Goal: Complete application form

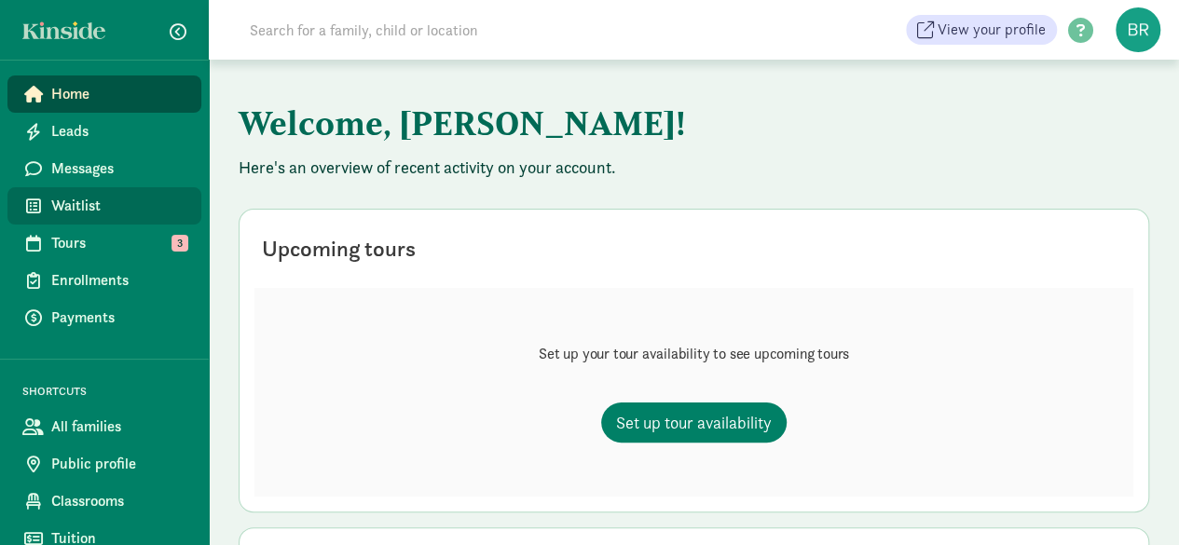
click at [97, 210] on span "Waitlist" at bounding box center [118, 206] width 135 height 22
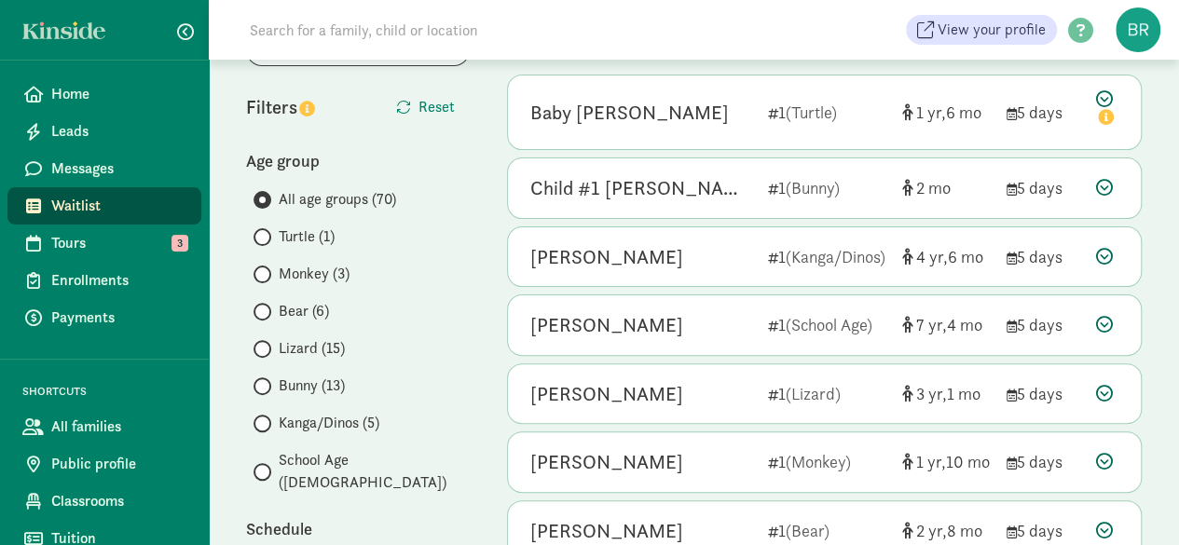
scroll to position [186, 0]
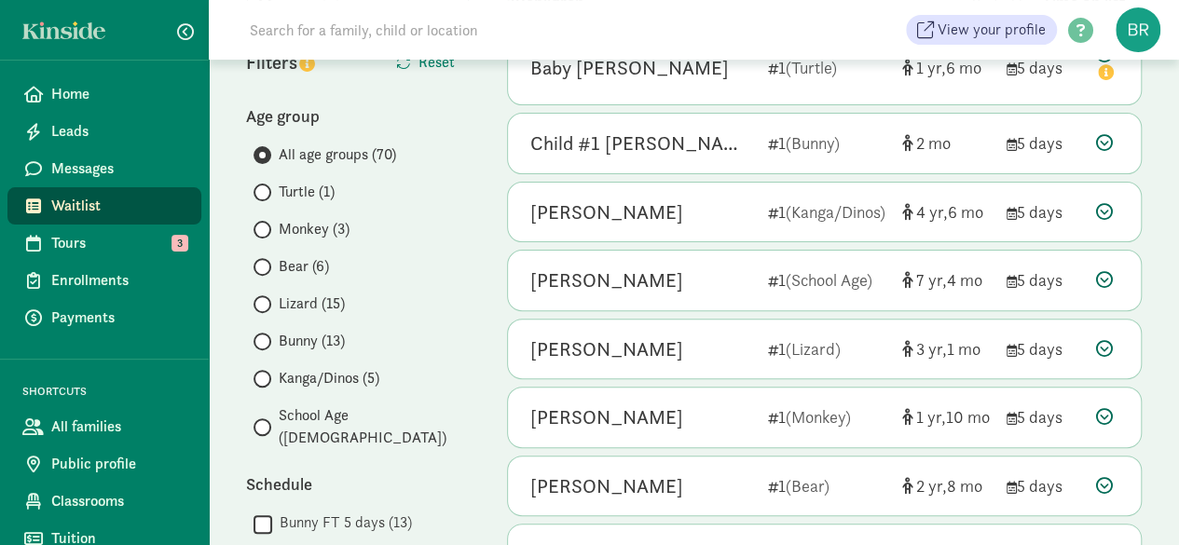
click at [306, 262] on span "Bear (6)" at bounding box center [304, 266] width 50 height 22
click at [266, 262] on input "Bear (6)" at bounding box center [260, 267] width 12 height 12
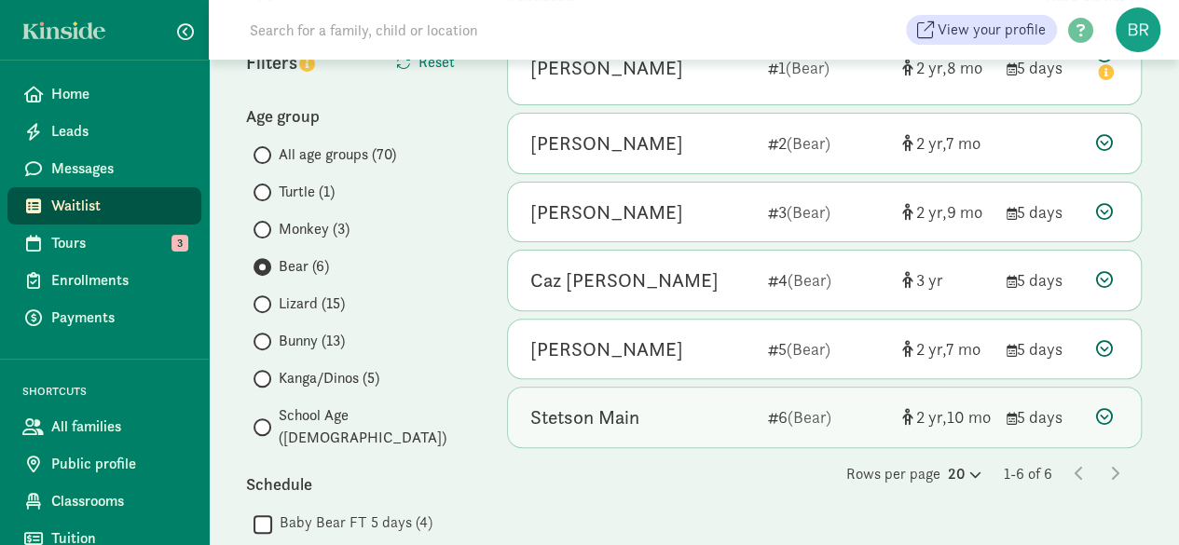
click at [1109, 409] on icon at bounding box center [1104, 416] width 17 height 17
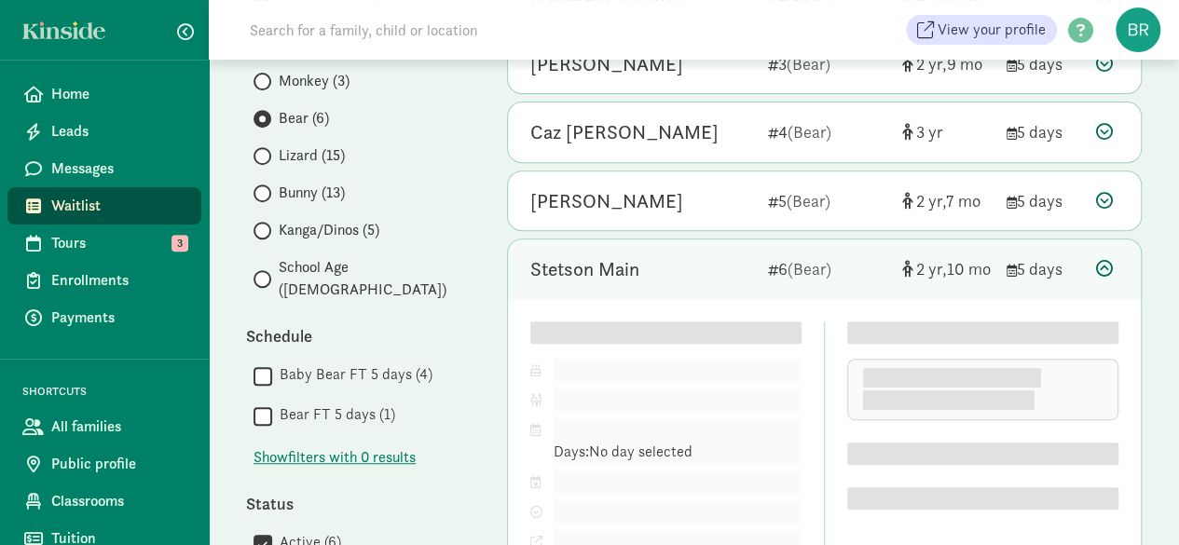
scroll to position [466, 0]
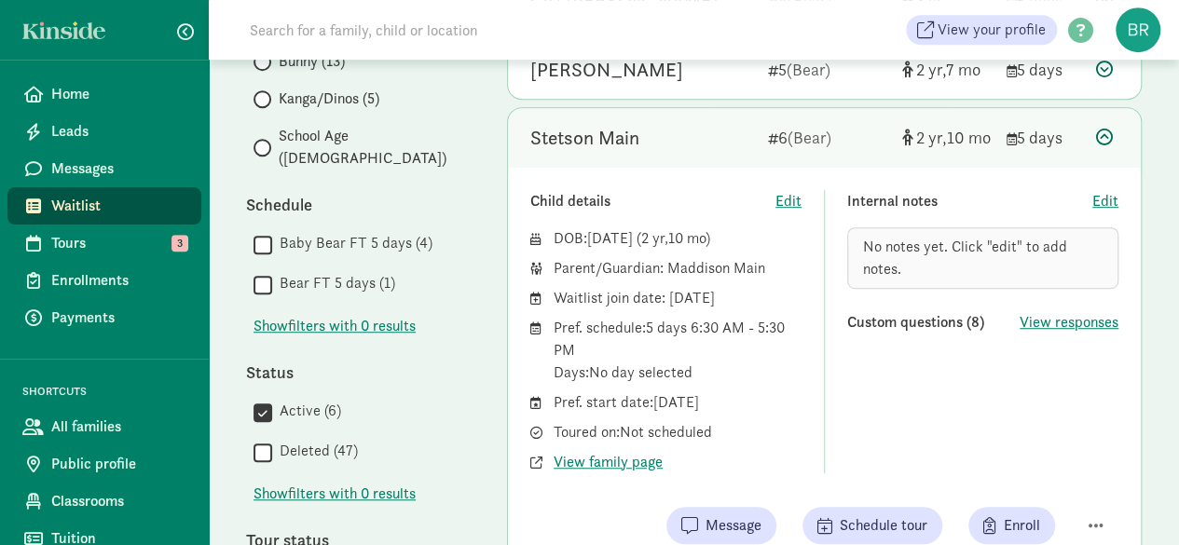
click at [1107, 135] on icon at bounding box center [1104, 137] width 17 height 17
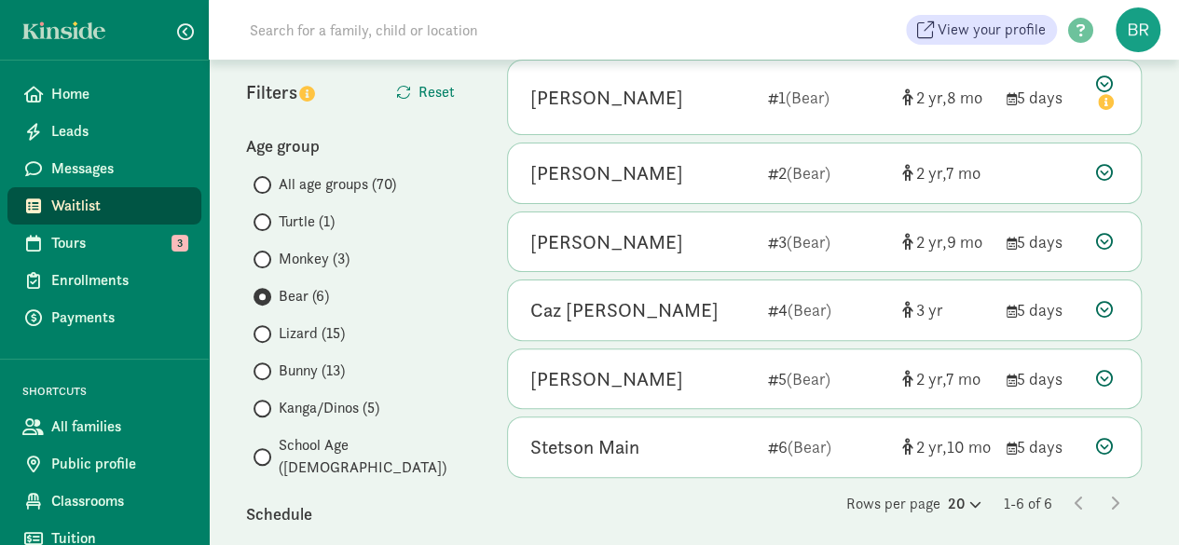
scroll to position [186, 0]
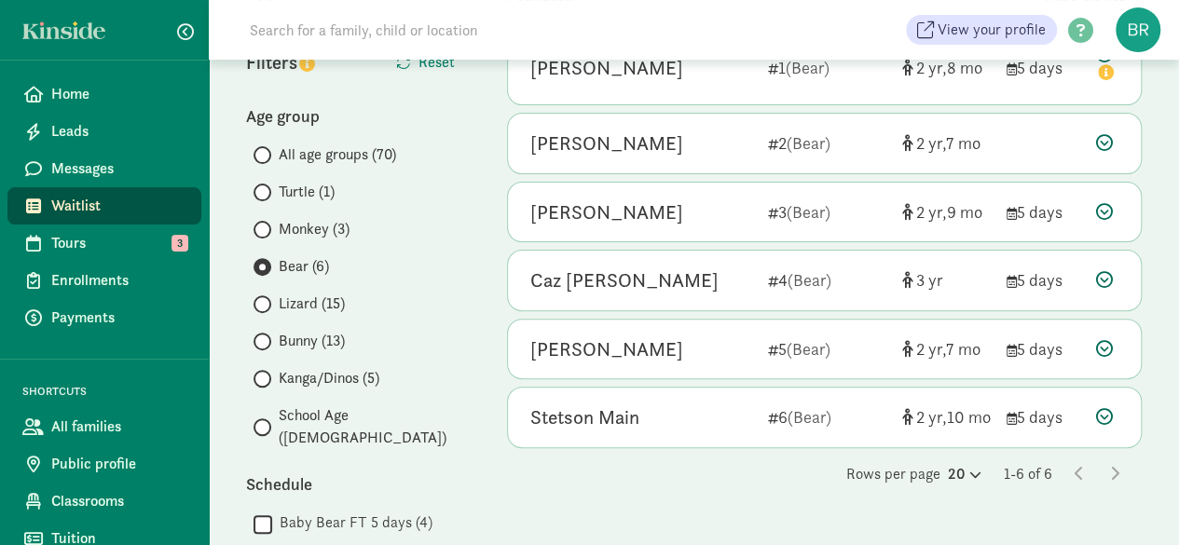
click at [281, 301] on span "Lizard (15)" at bounding box center [312, 304] width 66 height 22
click at [266, 301] on input "Lizard (15)" at bounding box center [260, 304] width 12 height 12
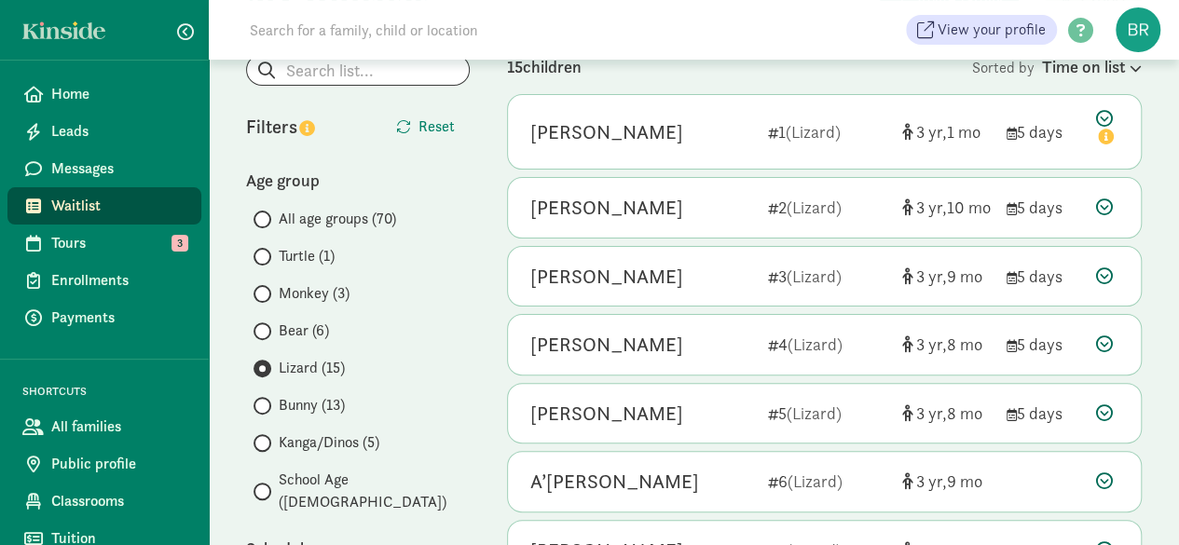
scroll to position [93, 0]
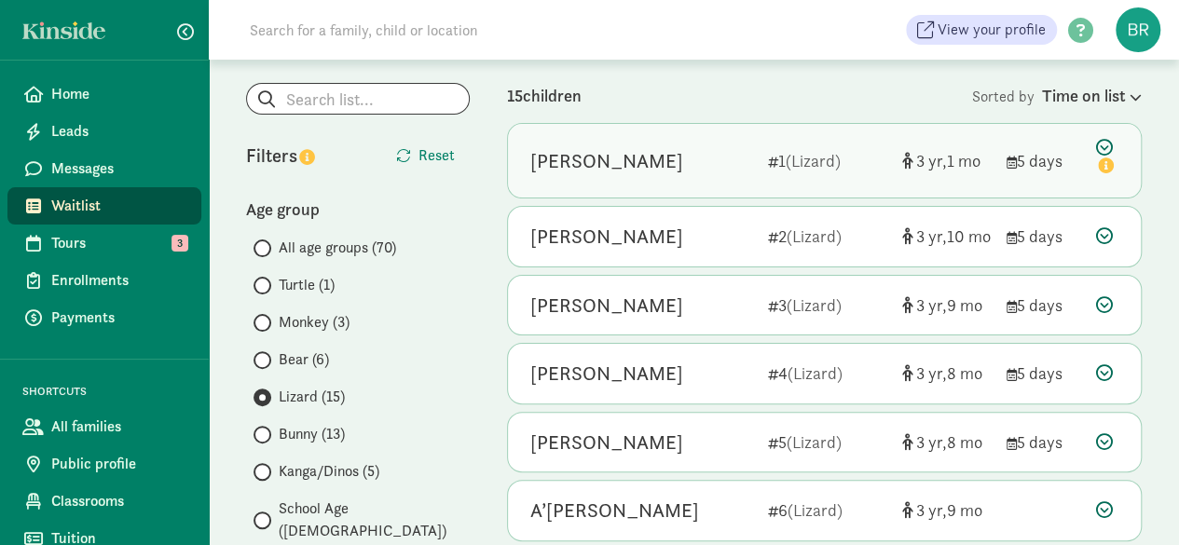
click at [1109, 146] on icon at bounding box center [1107, 158] width 22 height 39
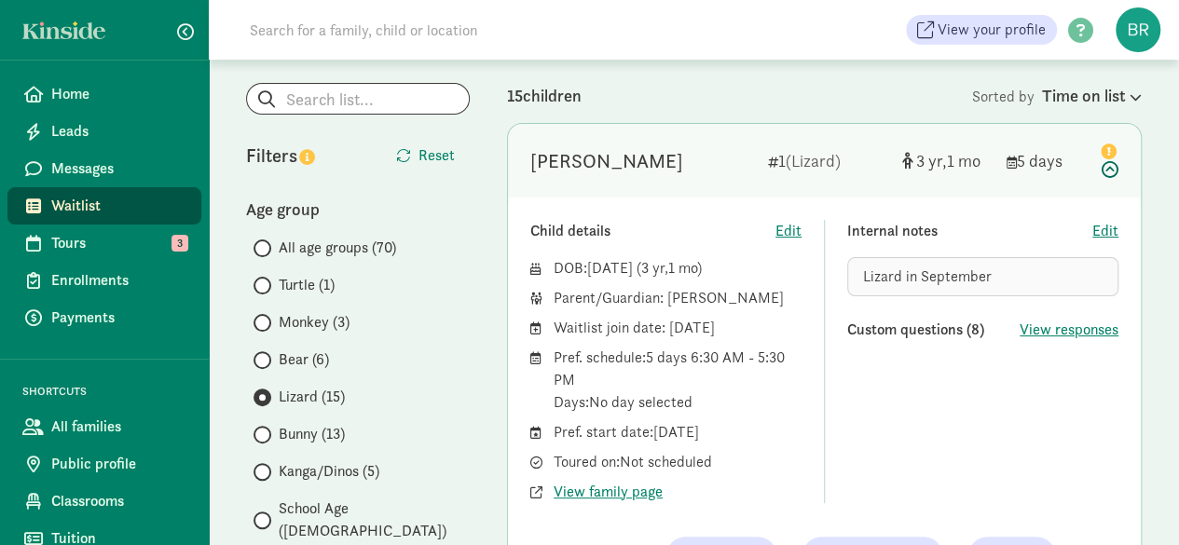
click at [1109, 172] on icon at bounding box center [1107, 158] width 22 height 39
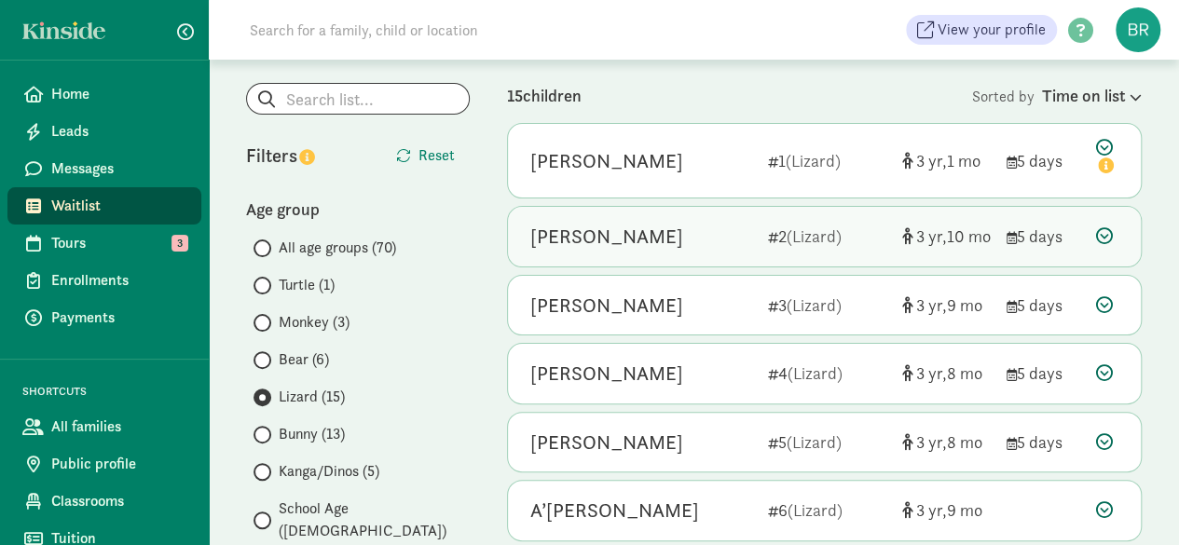
click at [1105, 232] on icon at bounding box center [1104, 235] width 17 height 17
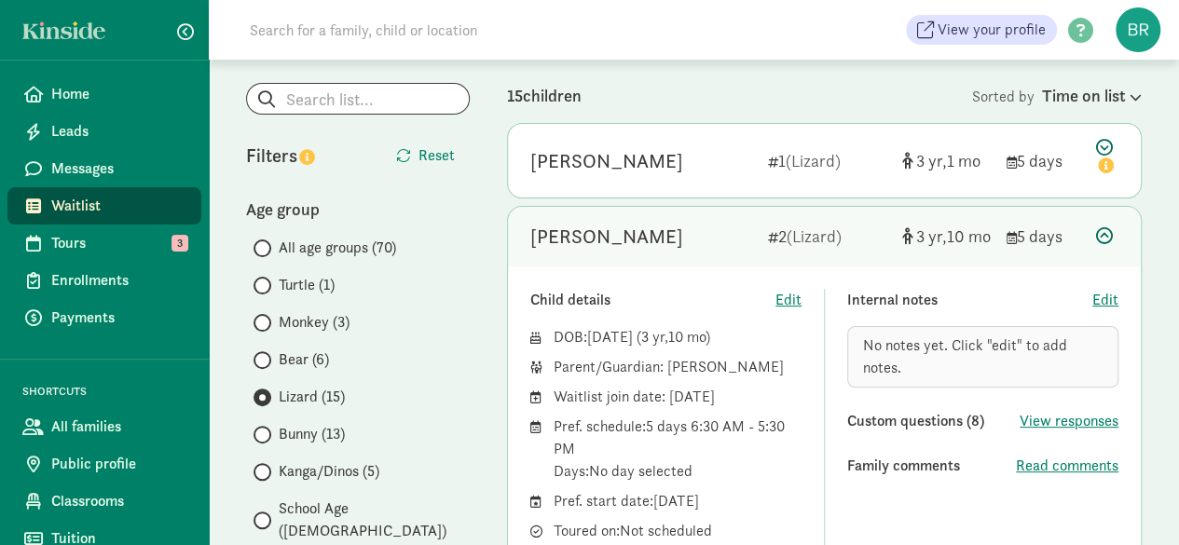
scroll to position [186, 0]
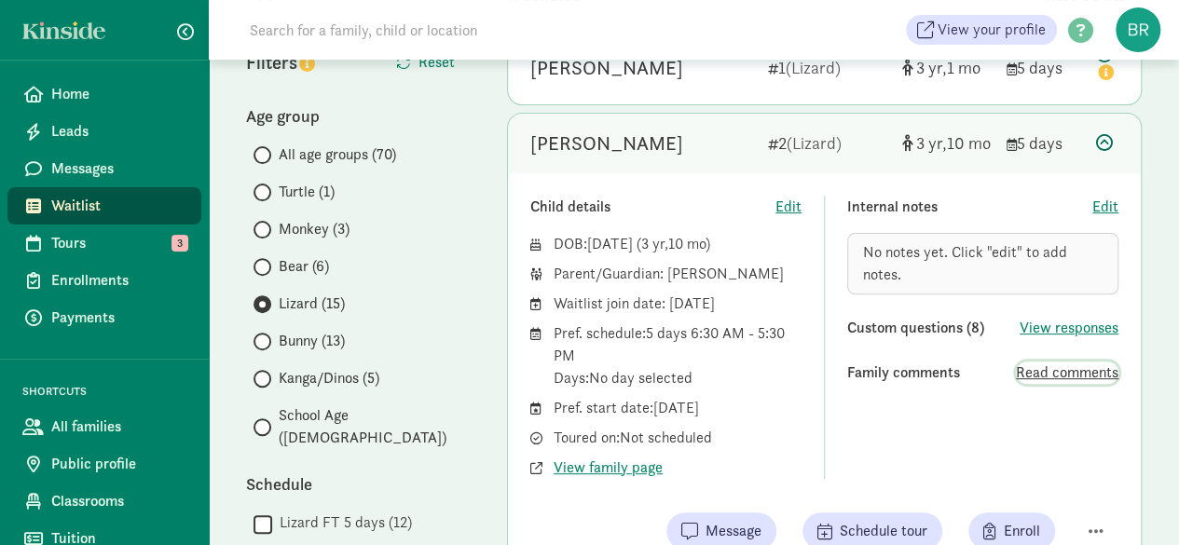
click at [1046, 378] on span "Read comments" at bounding box center [1067, 373] width 103 height 22
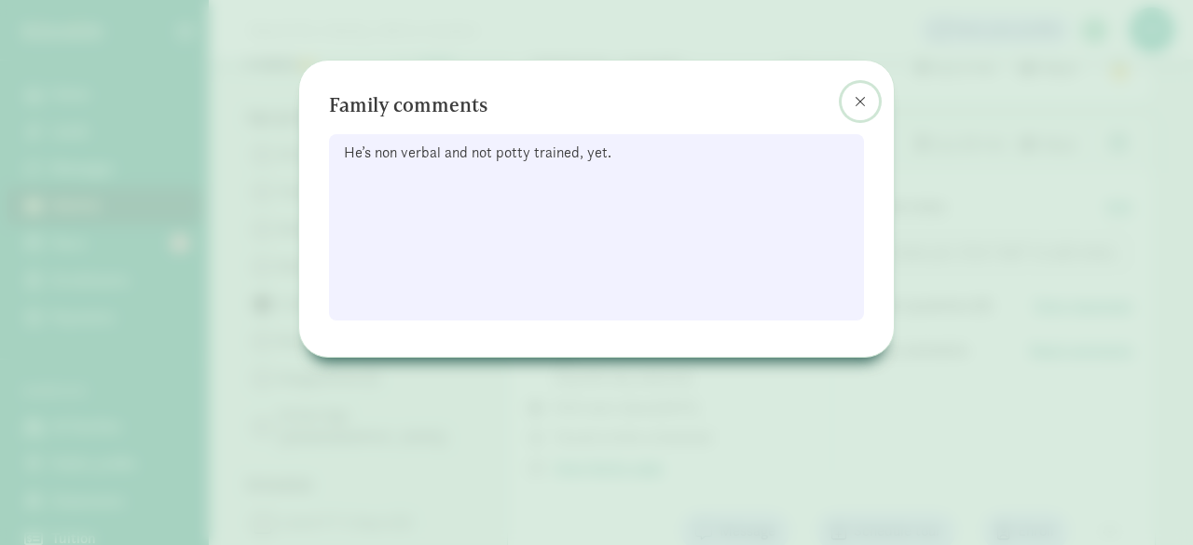
click at [859, 102] on span at bounding box center [860, 101] width 11 height 15
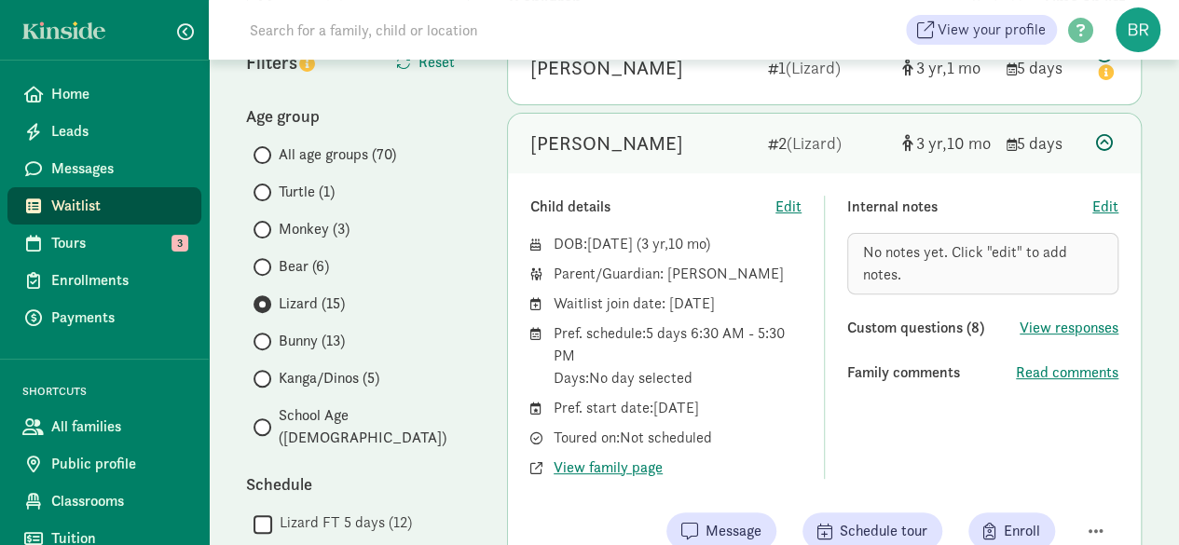
click at [1107, 135] on icon at bounding box center [1104, 142] width 17 height 17
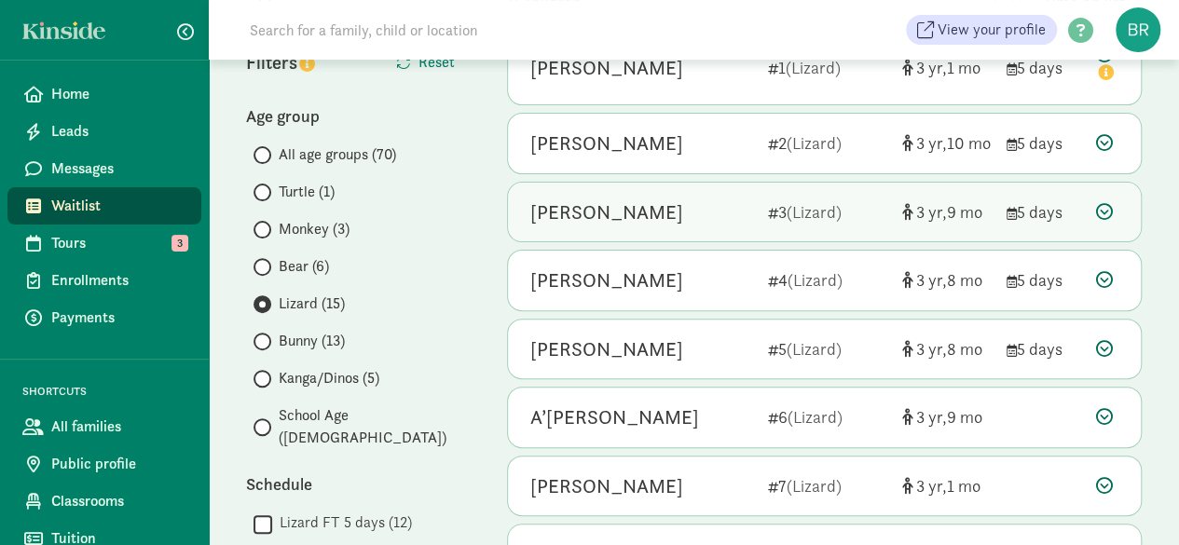
click at [1097, 208] on icon at bounding box center [1104, 211] width 17 height 17
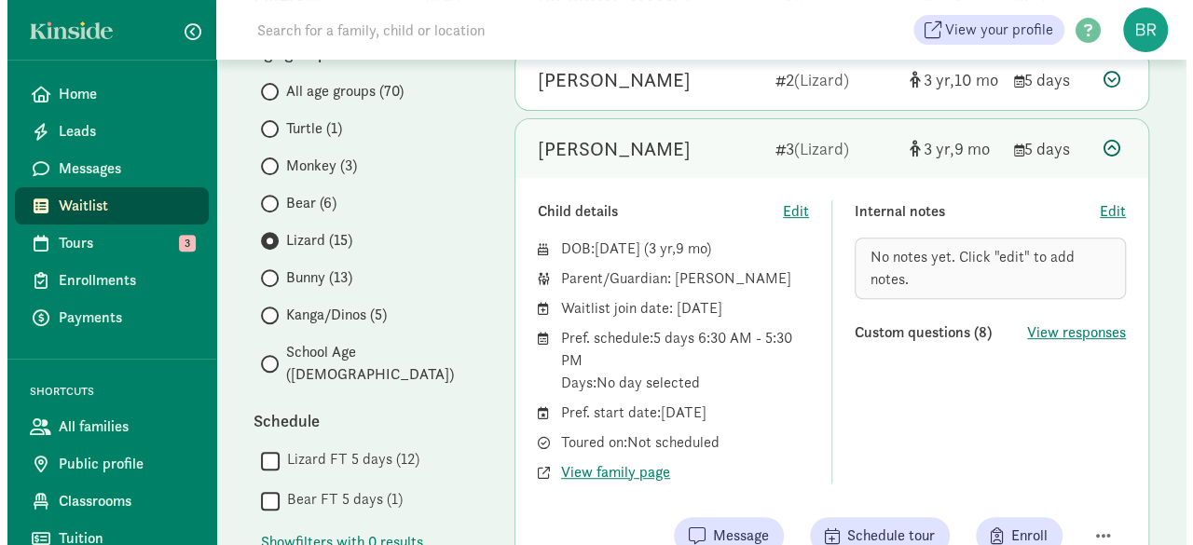
scroll to position [280, 0]
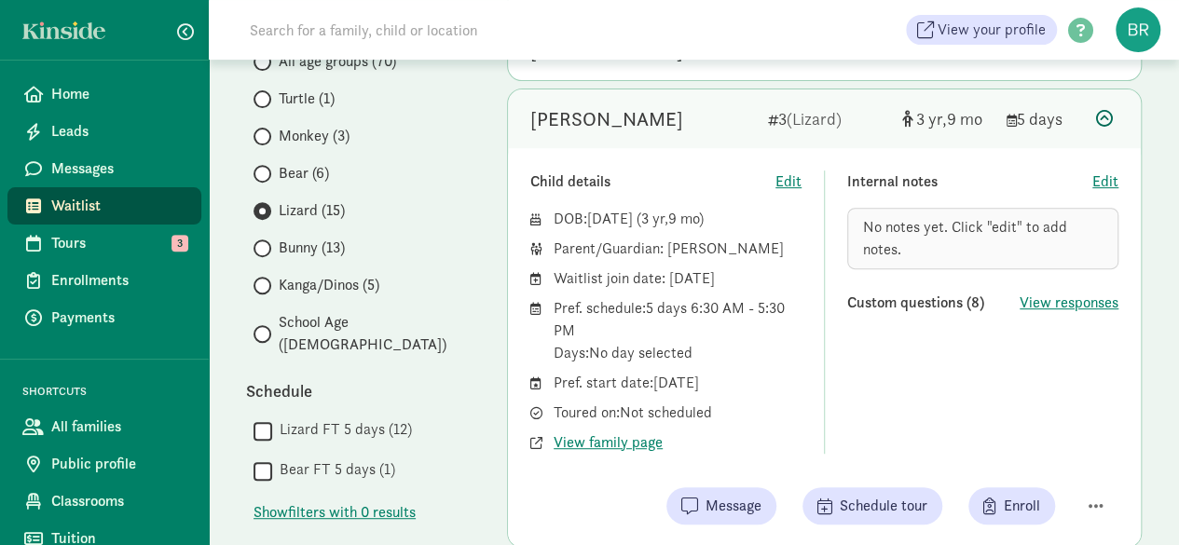
click at [1109, 118] on icon at bounding box center [1104, 118] width 17 height 17
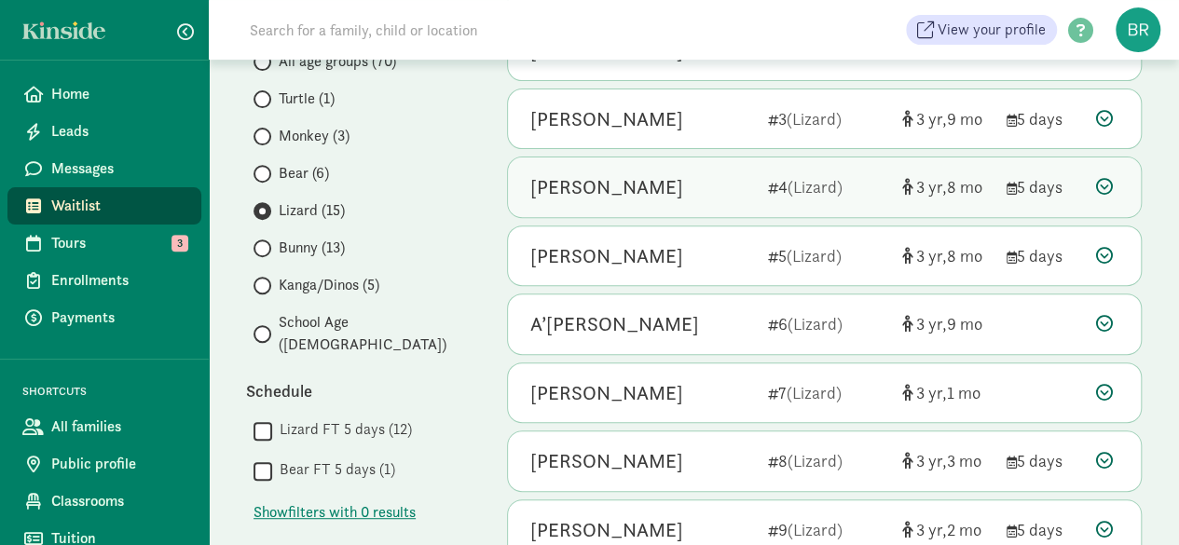
click at [1105, 179] on icon at bounding box center [1104, 186] width 17 height 17
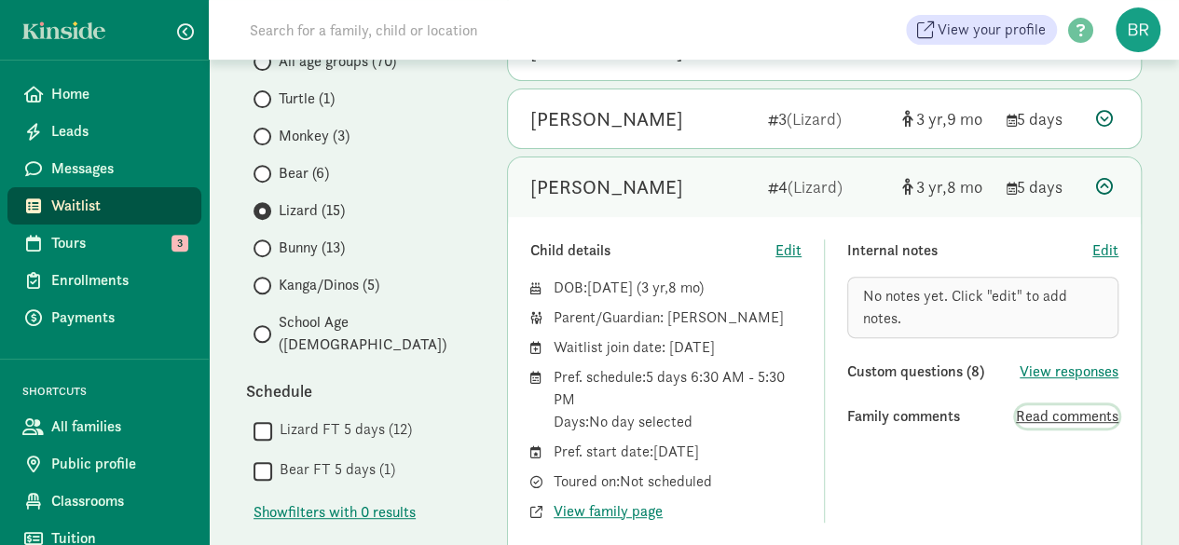
click at [1068, 411] on span "Read comments" at bounding box center [1067, 417] width 103 height 22
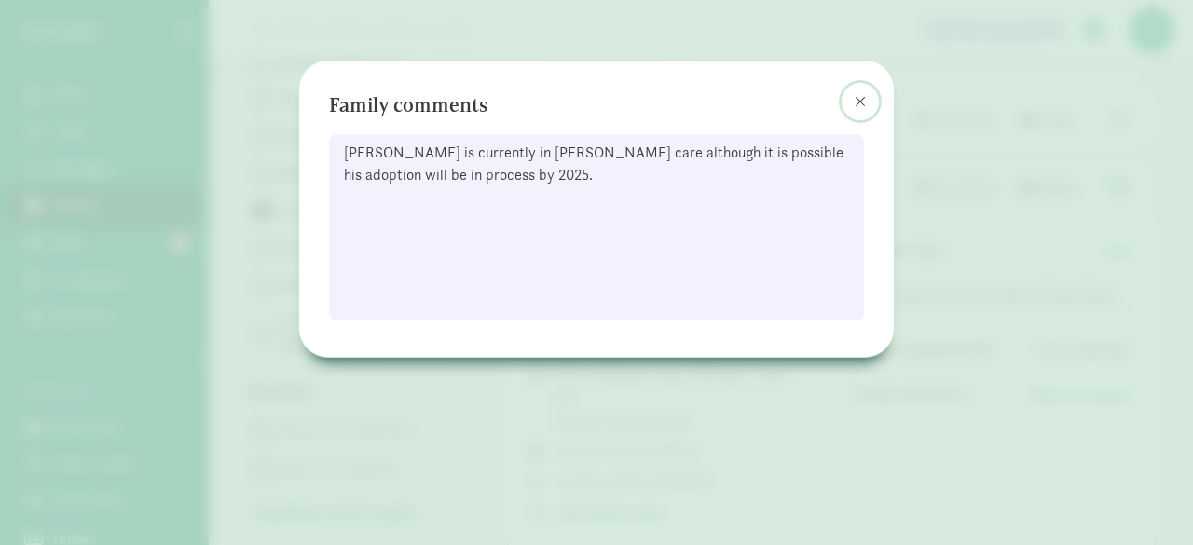
click at [863, 103] on span at bounding box center [860, 101] width 11 height 15
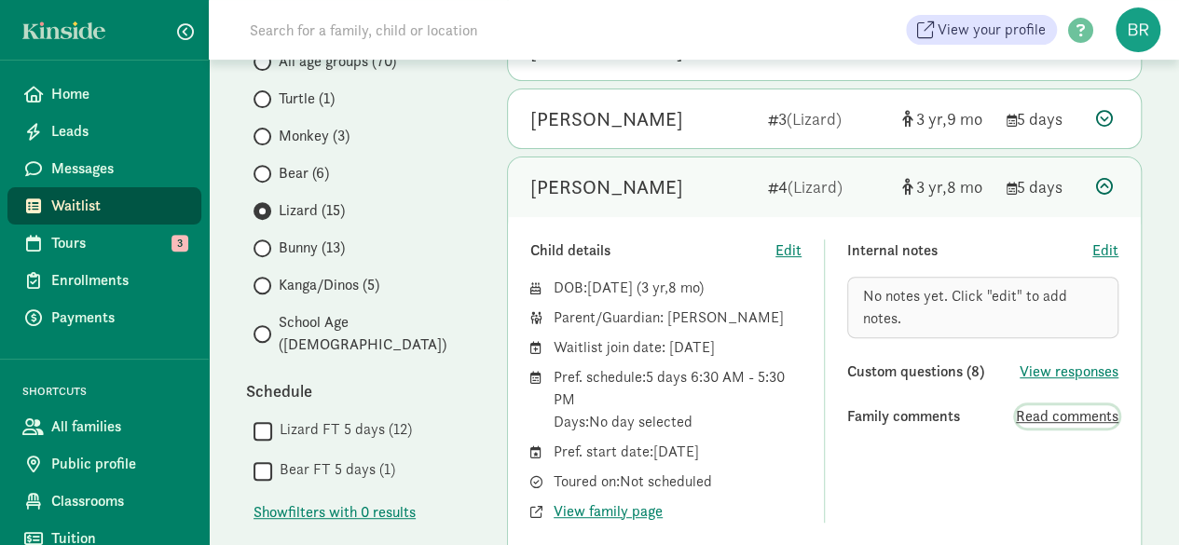
click at [1072, 415] on span "Read comments" at bounding box center [1067, 417] width 103 height 22
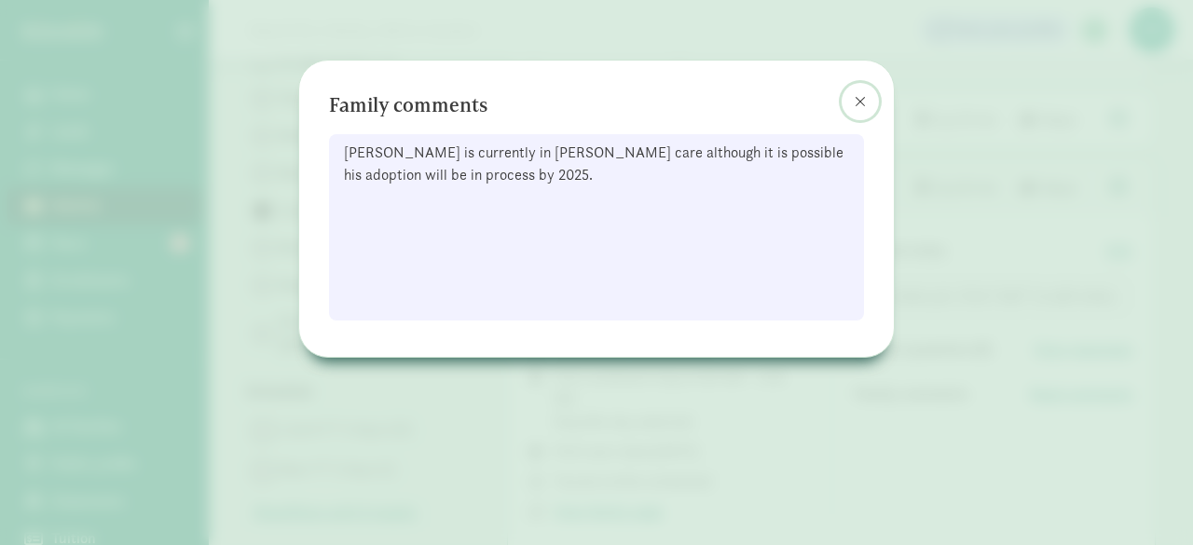
click at [852, 103] on button at bounding box center [860, 101] width 37 height 37
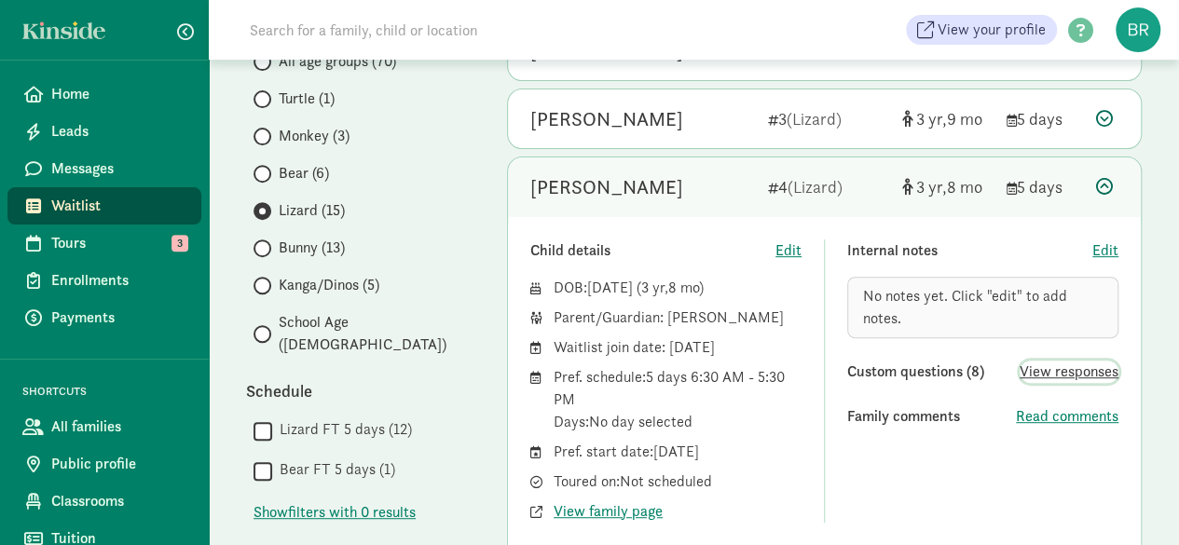
click at [1046, 375] on span "View responses" at bounding box center [1069, 372] width 99 height 22
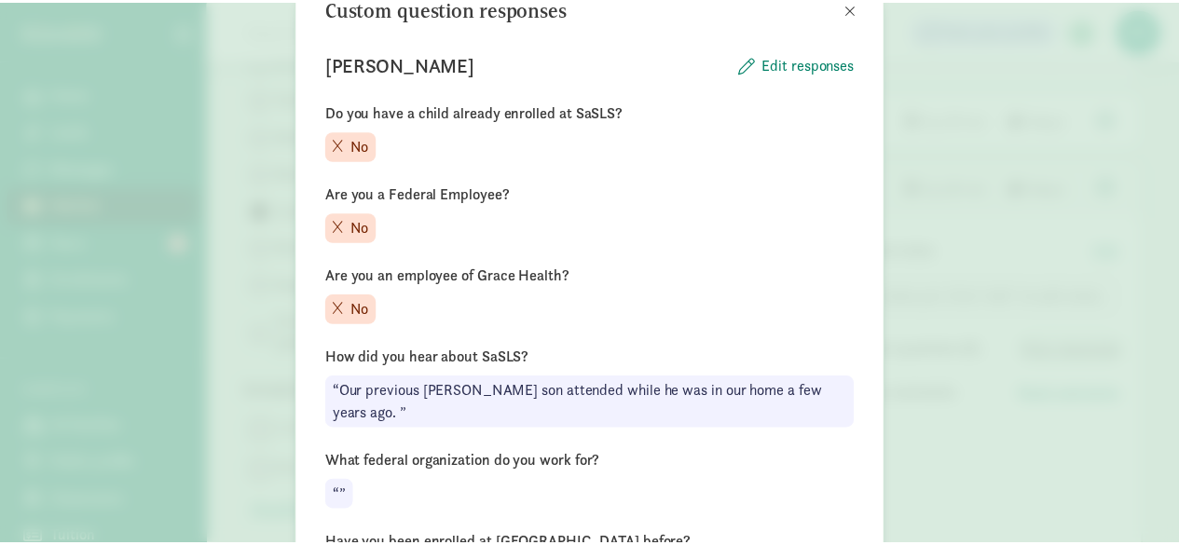
scroll to position [0, 0]
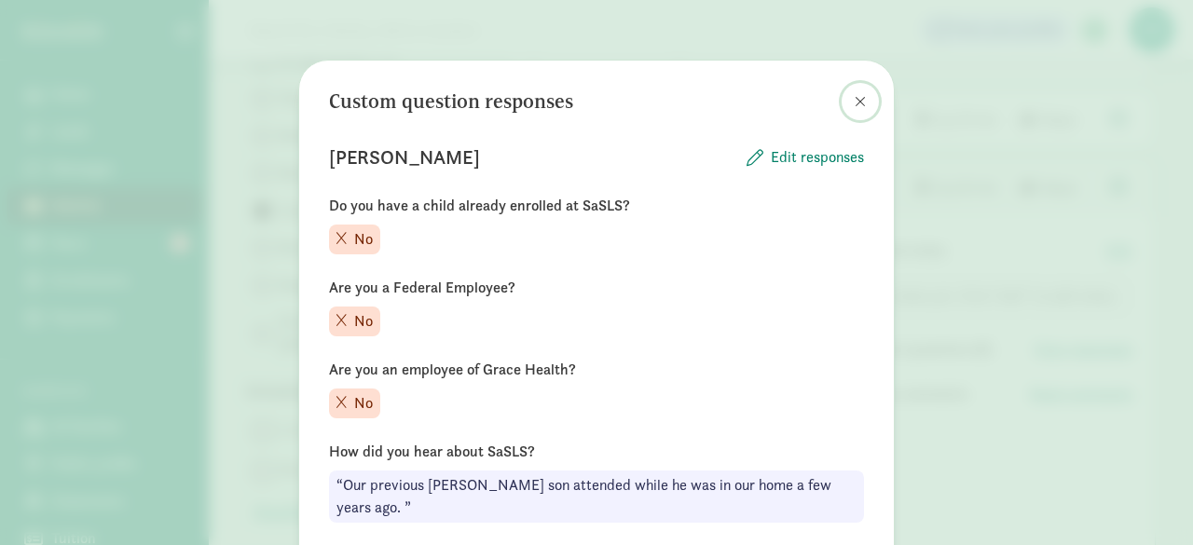
click at [856, 102] on span at bounding box center [860, 101] width 11 height 15
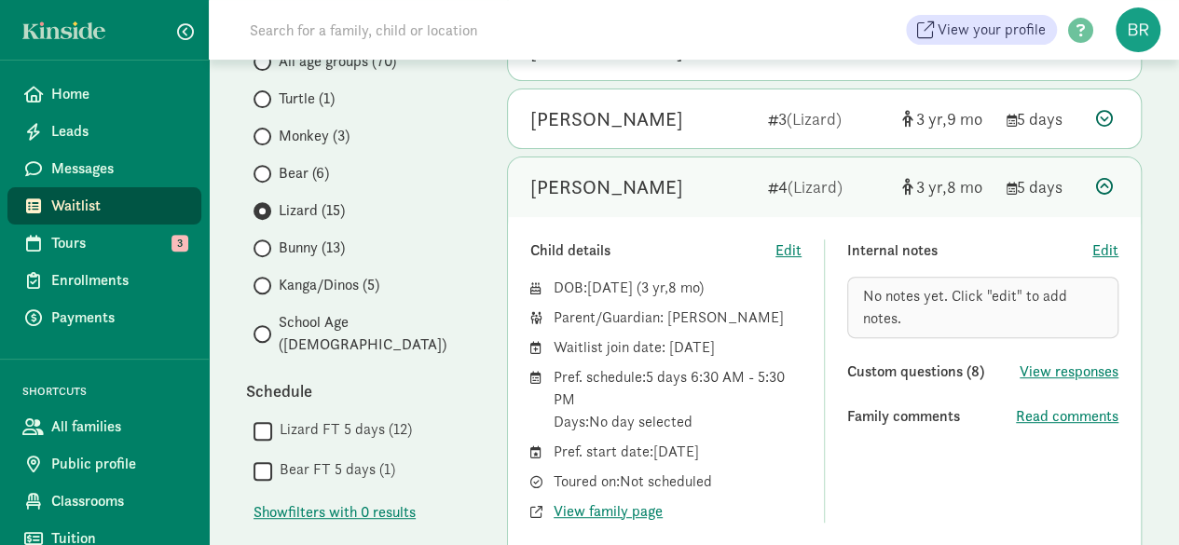
click at [1103, 189] on icon at bounding box center [1104, 186] width 17 height 17
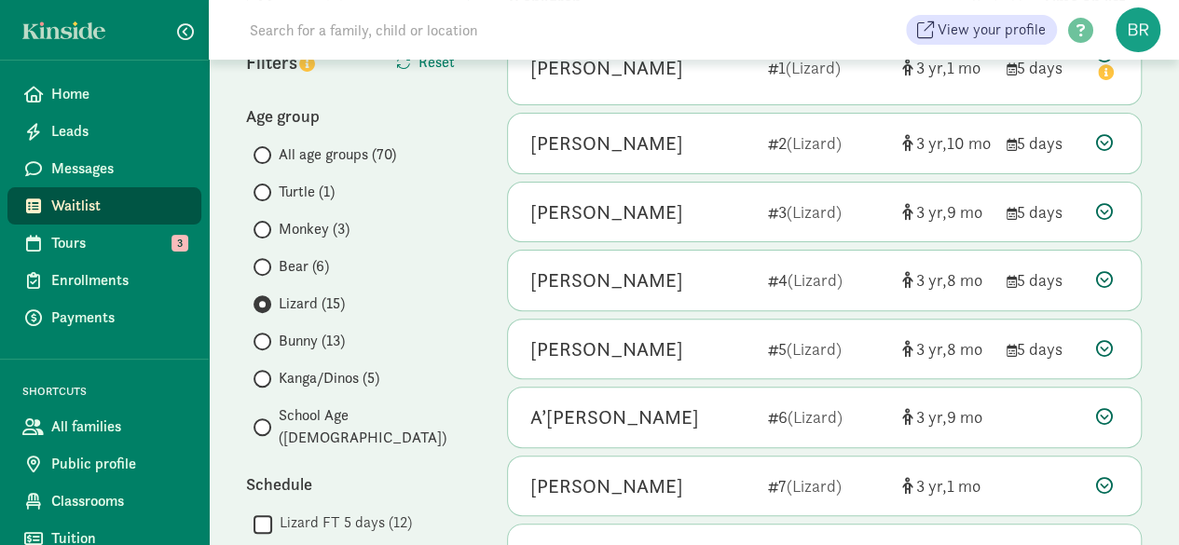
scroll to position [93, 0]
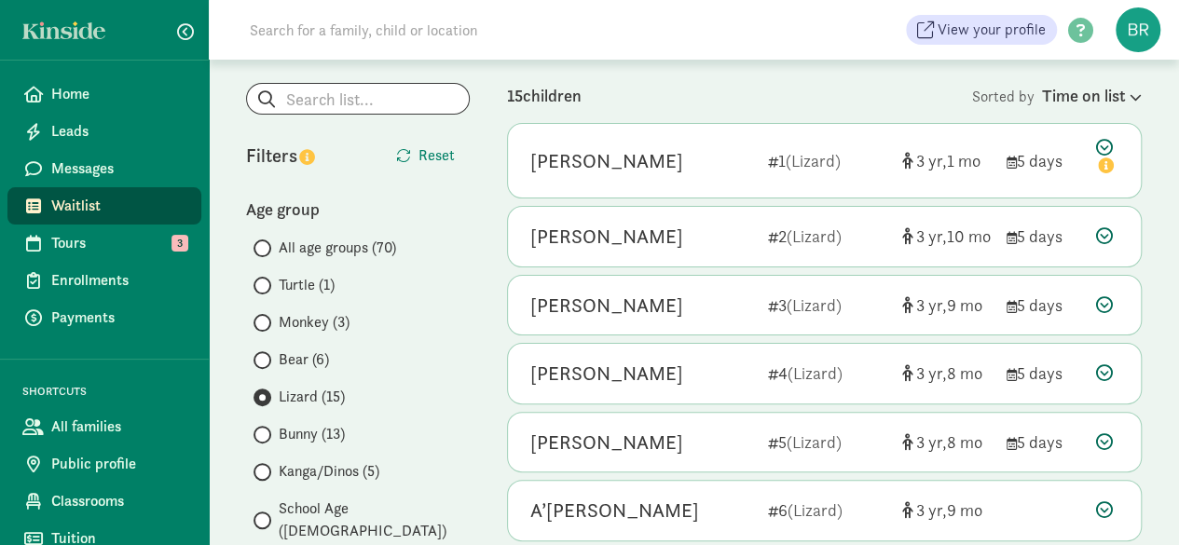
click at [268, 245] on span at bounding box center [263, 249] width 18 height 18
click at [266, 245] on input "All age groups (70)" at bounding box center [260, 248] width 12 height 12
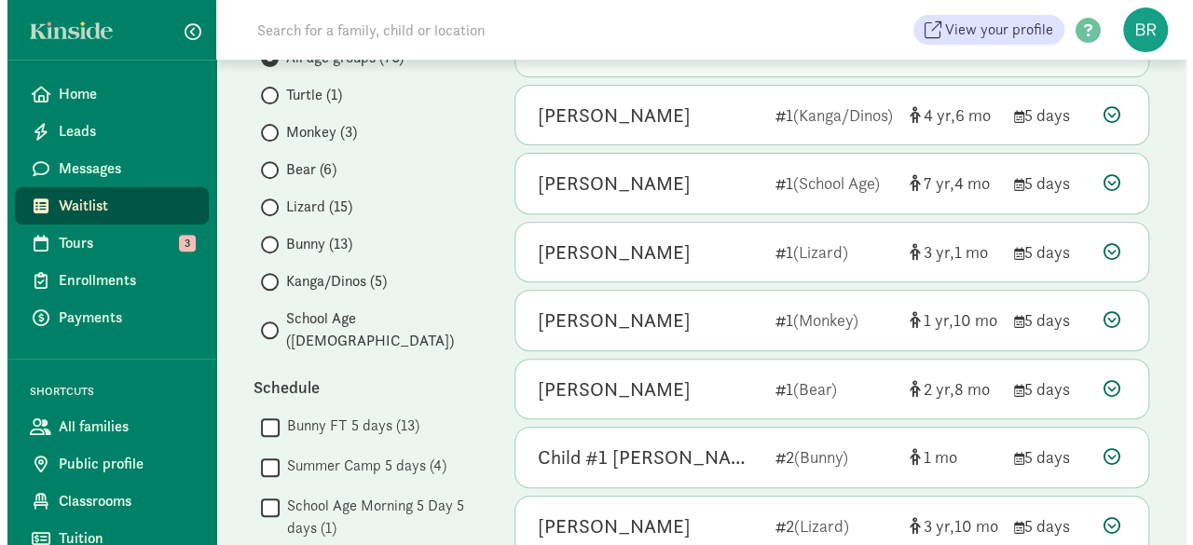
scroll to position [280, 0]
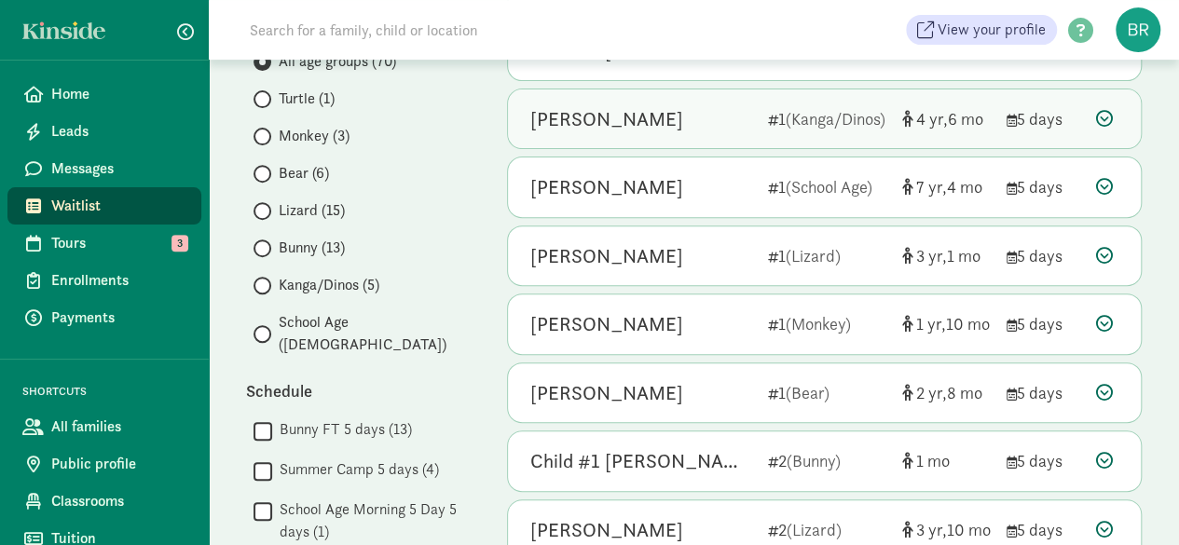
click at [1099, 117] on icon at bounding box center [1104, 118] width 17 height 17
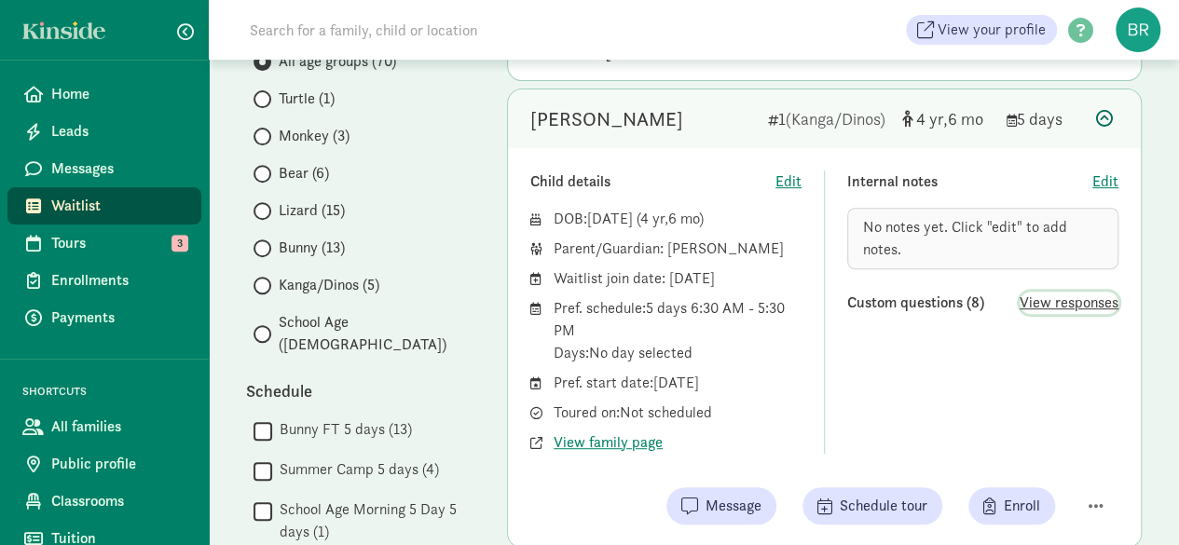
click at [1051, 305] on span "View responses" at bounding box center [1069, 303] width 99 height 22
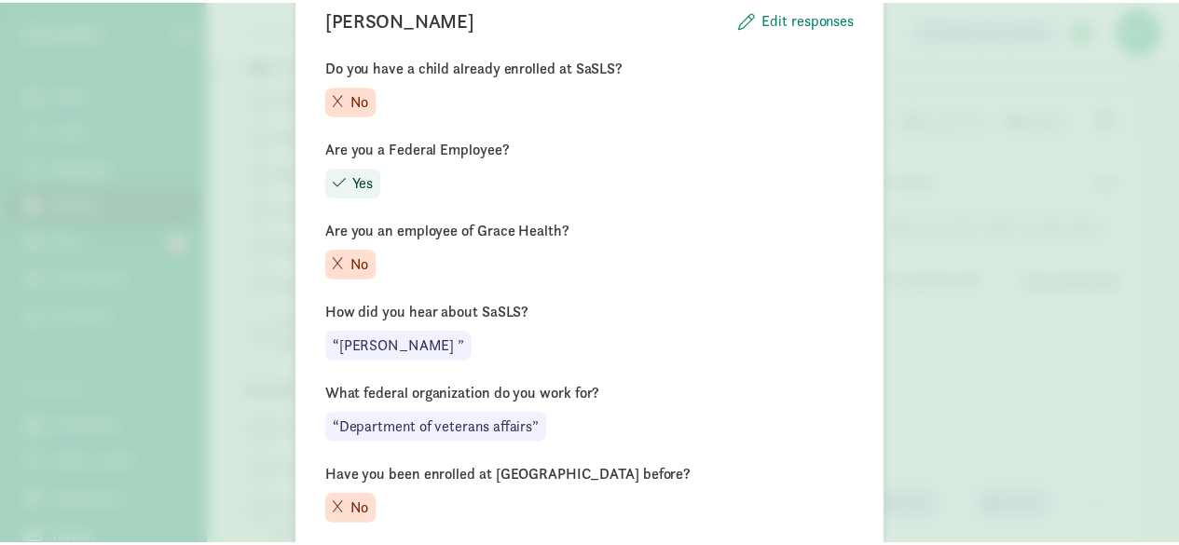
scroll to position [0, 0]
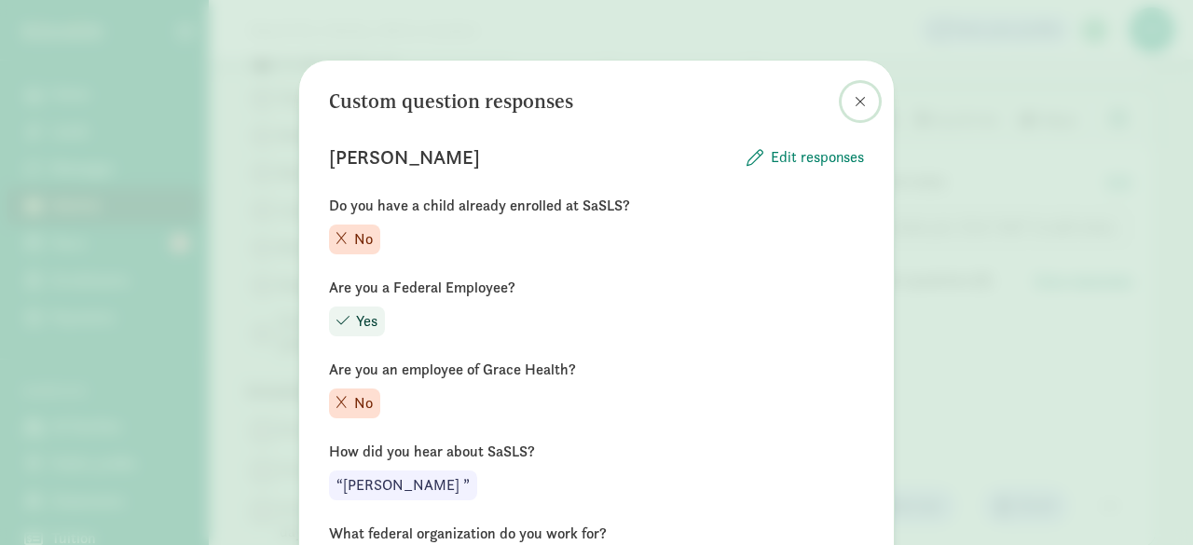
click at [845, 102] on button at bounding box center [860, 101] width 37 height 37
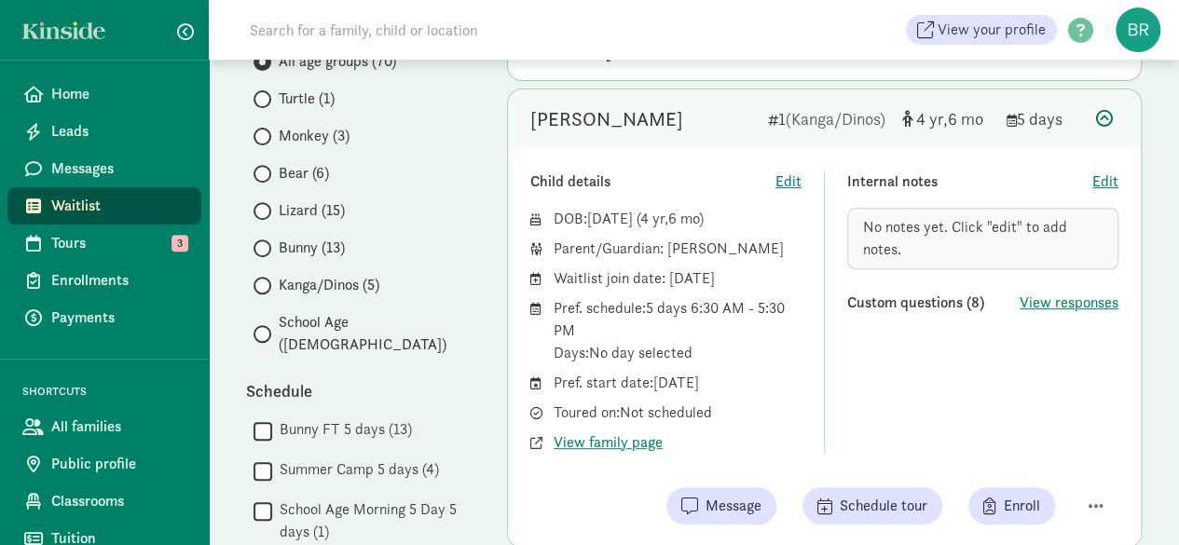
click at [1106, 118] on icon at bounding box center [1104, 118] width 17 height 17
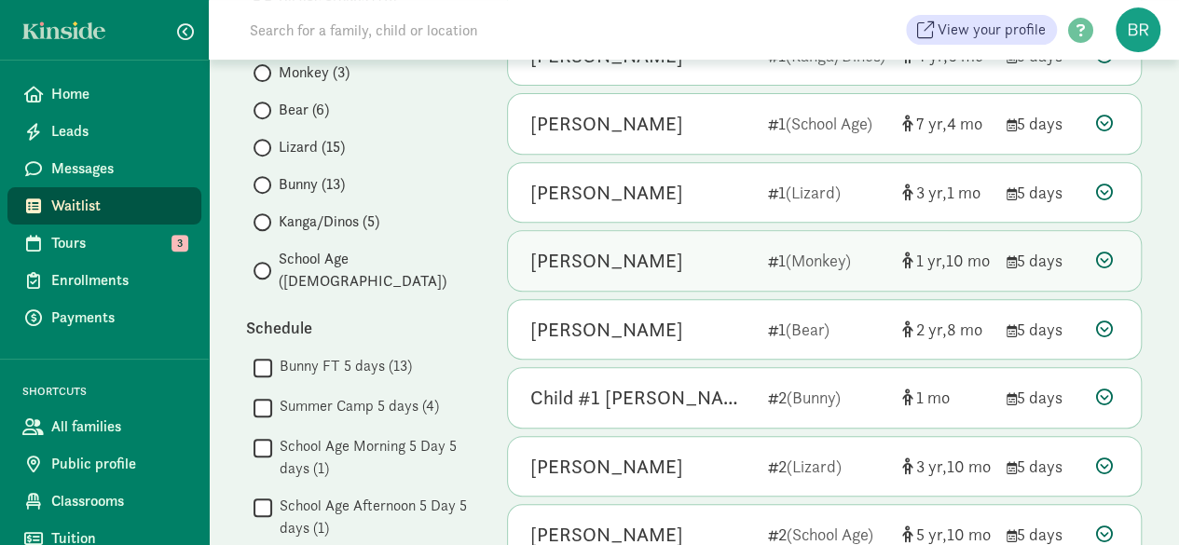
scroll to position [373, 0]
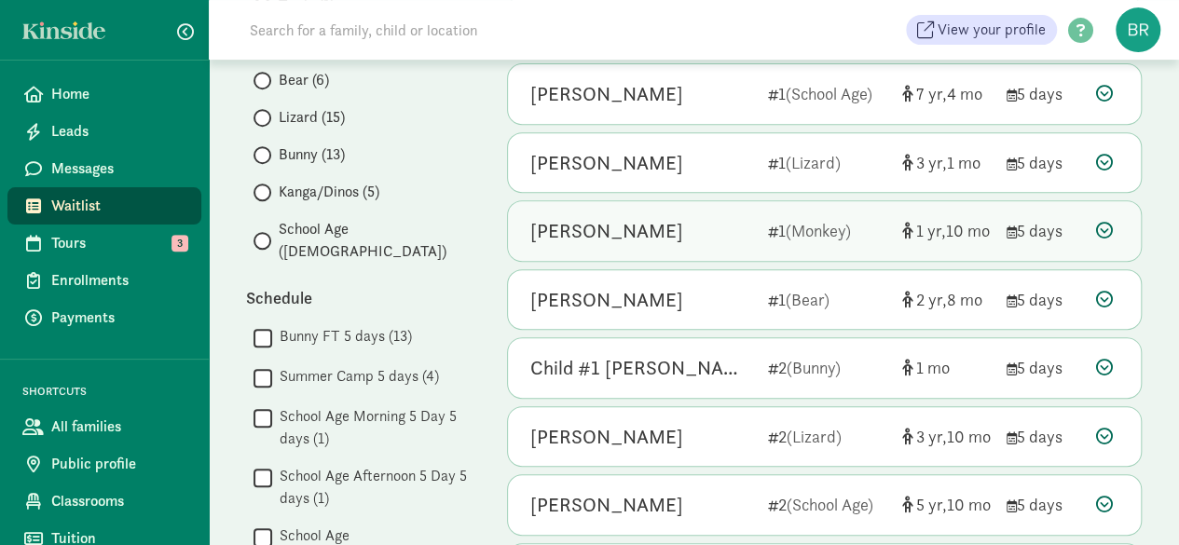
click at [1102, 227] on icon at bounding box center [1104, 230] width 17 height 17
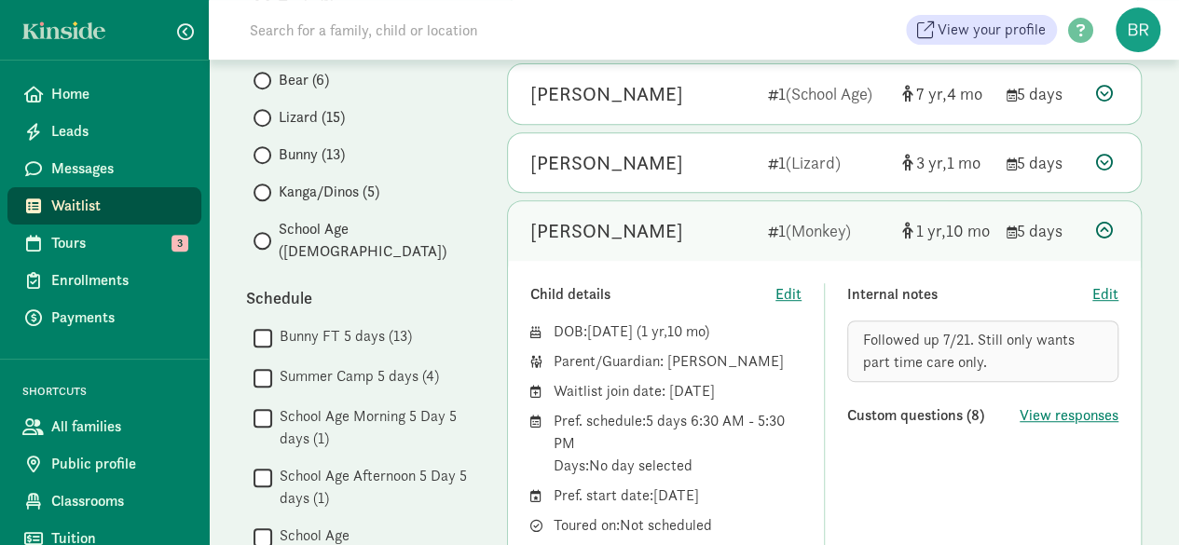
click at [1102, 227] on icon at bounding box center [1104, 230] width 17 height 17
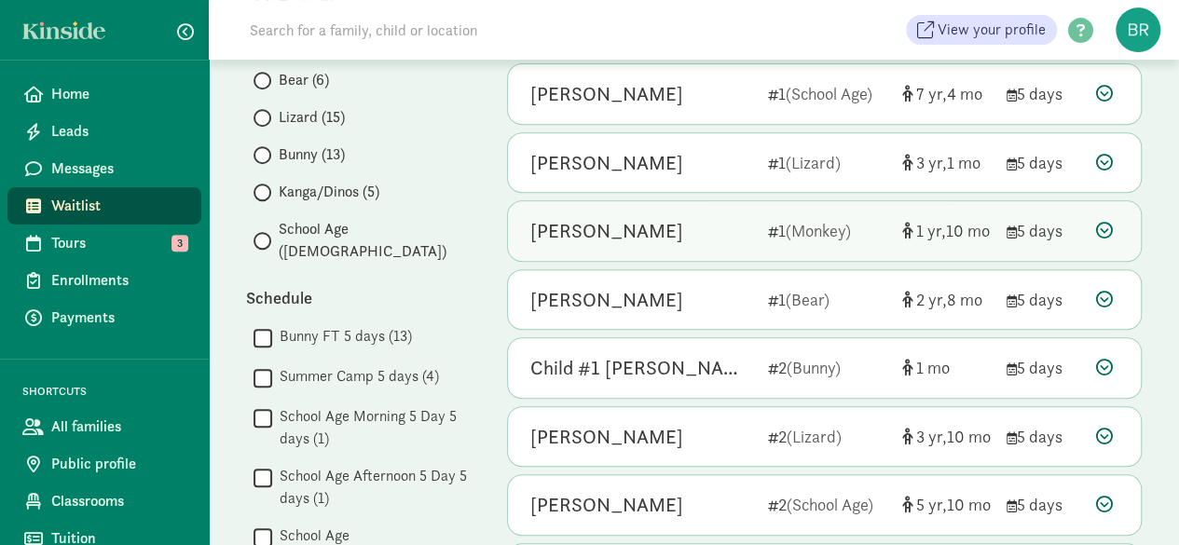
click at [1106, 228] on icon at bounding box center [1104, 230] width 17 height 17
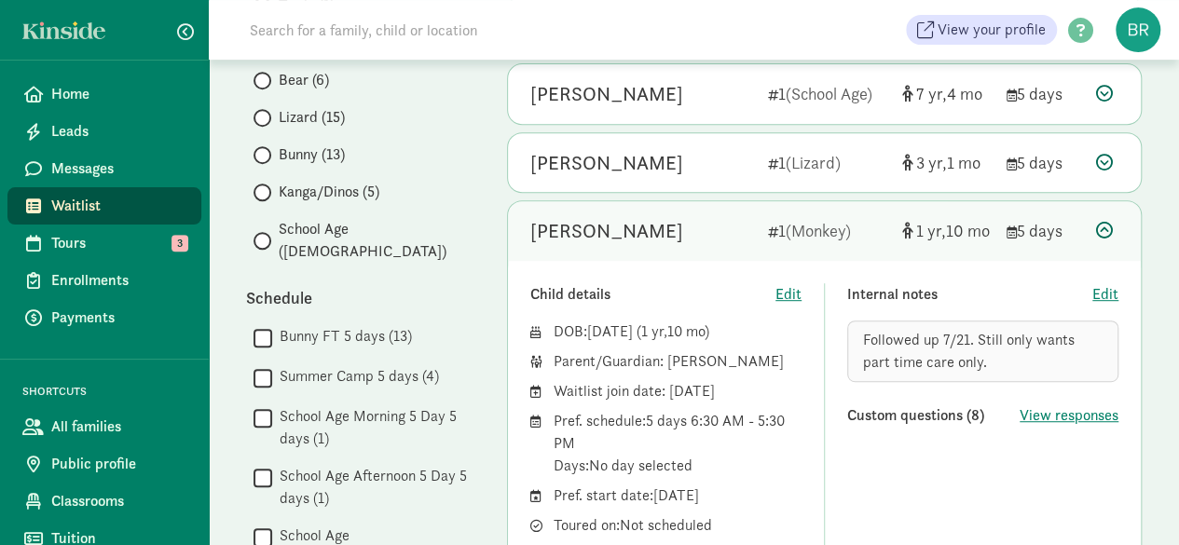
click at [1106, 228] on icon at bounding box center [1104, 230] width 17 height 17
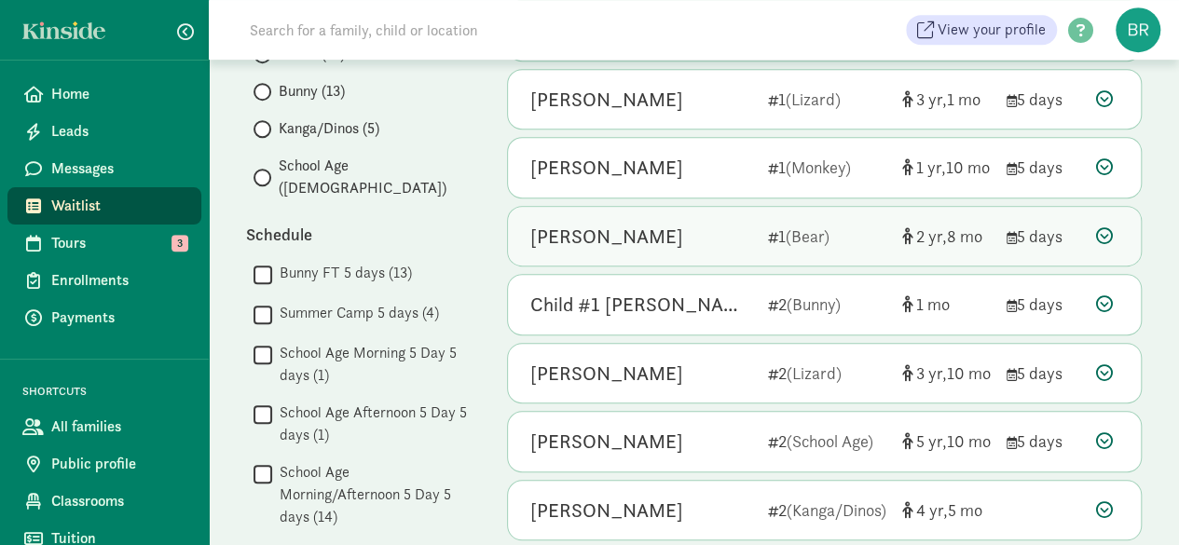
scroll to position [466, 0]
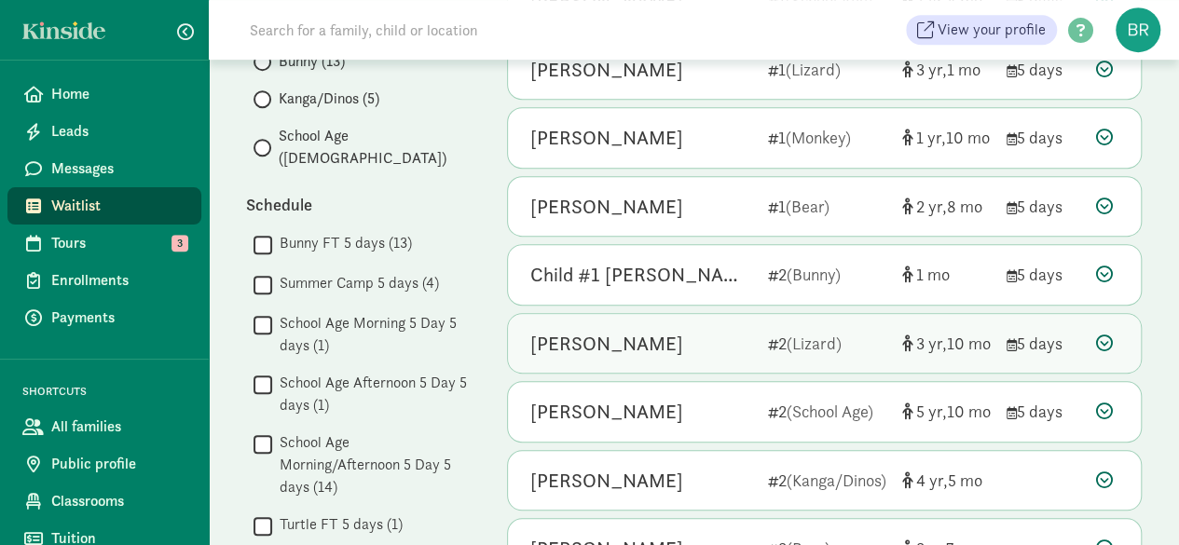
click at [1108, 337] on icon at bounding box center [1104, 343] width 17 height 17
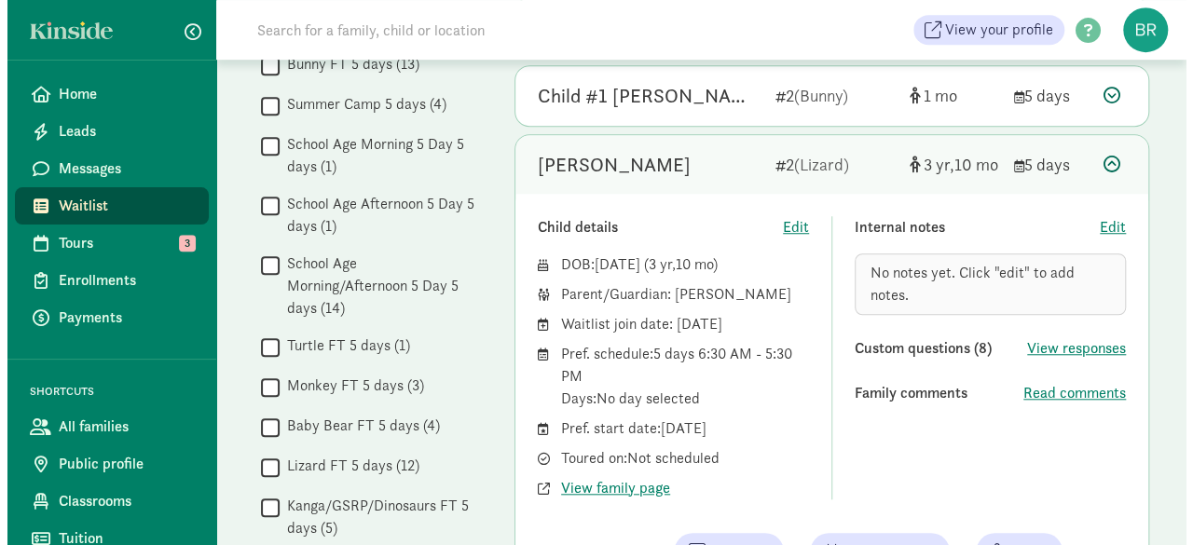
scroll to position [653, 0]
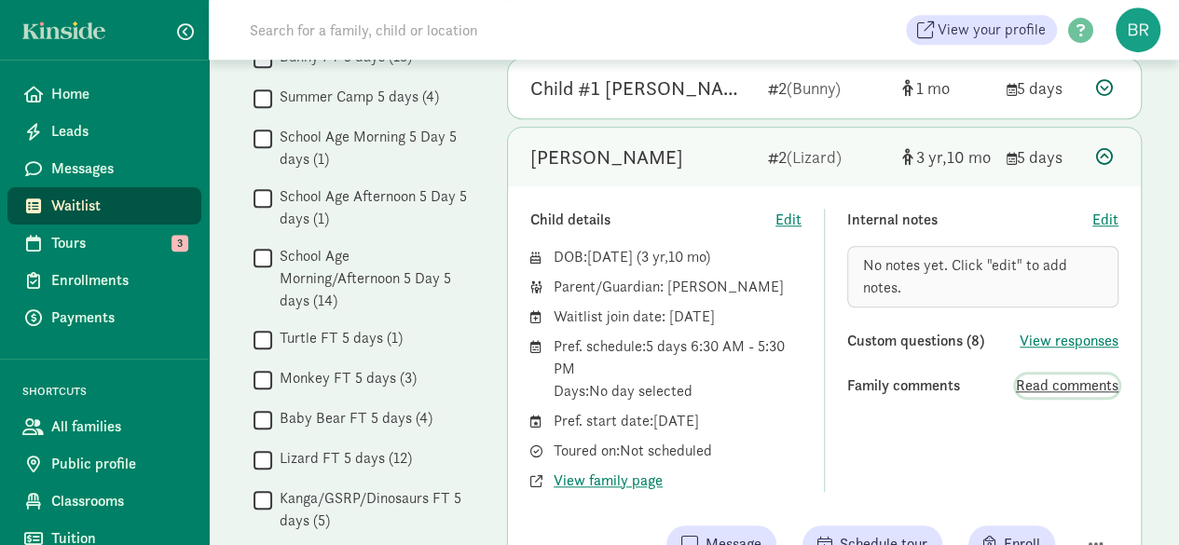
click at [1096, 383] on span "Read comments" at bounding box center [1067, 386] width 103 height 22
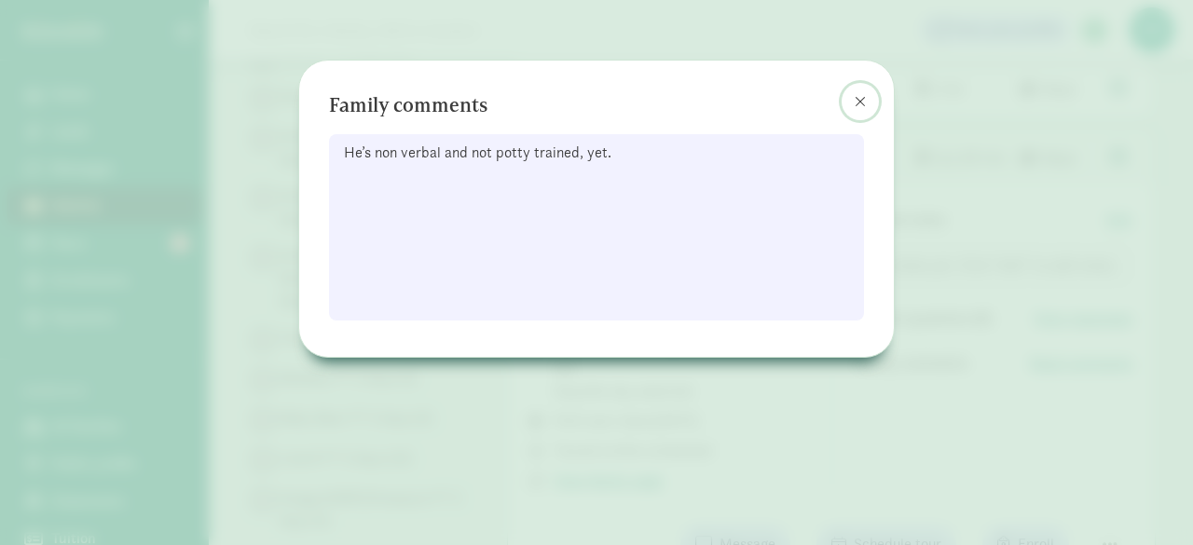
click at [854, 98] on button at bounding box center [860, 101] width 37 height 37
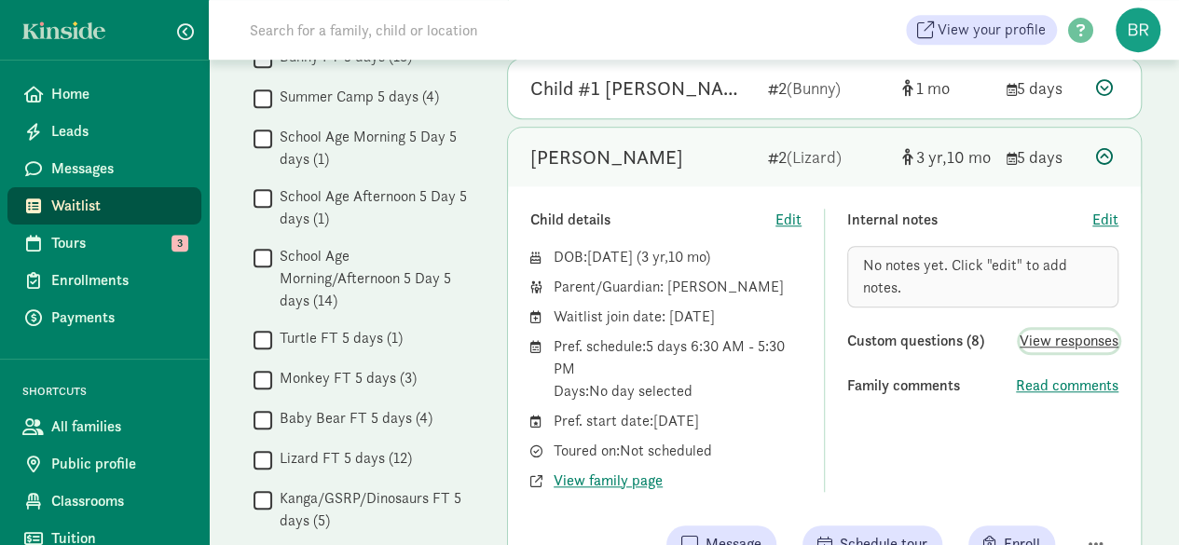
click at [1066, 344] on span "View responses" at bounding box center [1069, 341] width 99 height 22
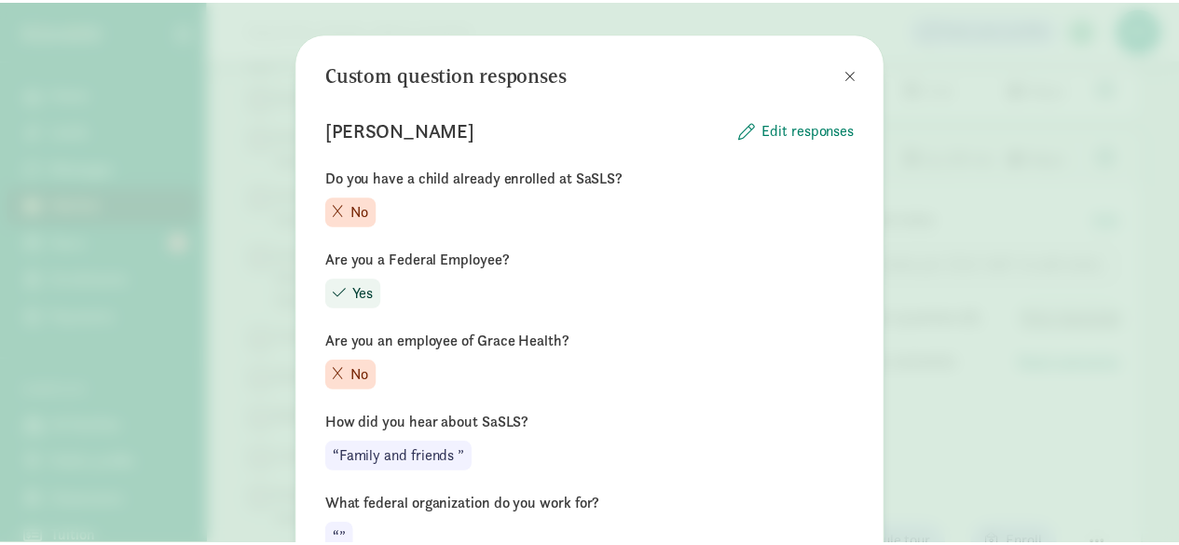
scroll to position [0, 0]
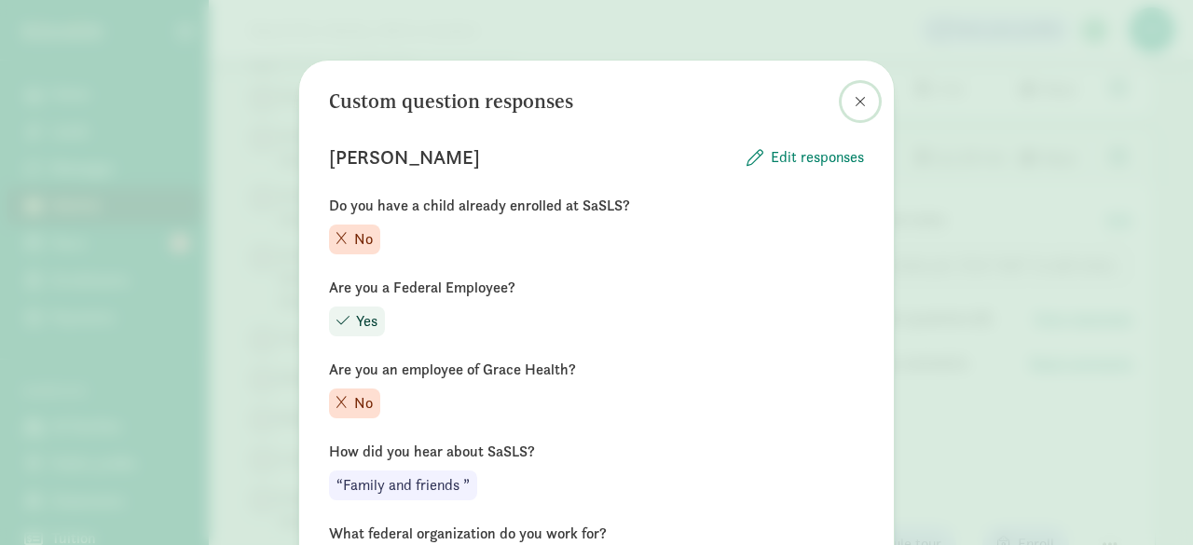
click at [855, 105] on span at bounding box center [860, 101] width 11 height 15
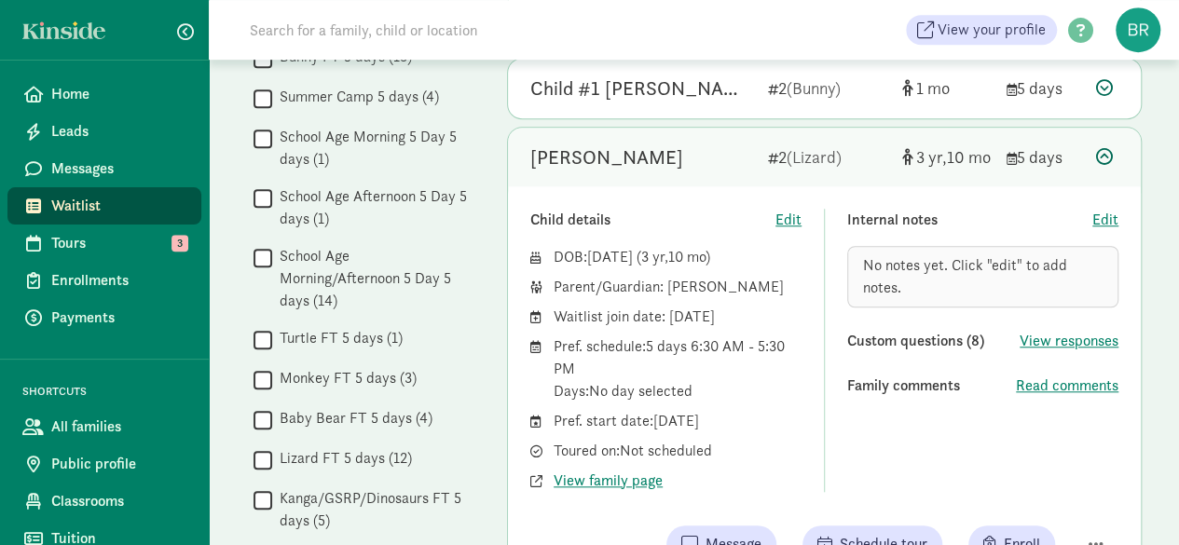
click at [1109, 154] on icon at bounding box center [1104, 156] width 17 height 17
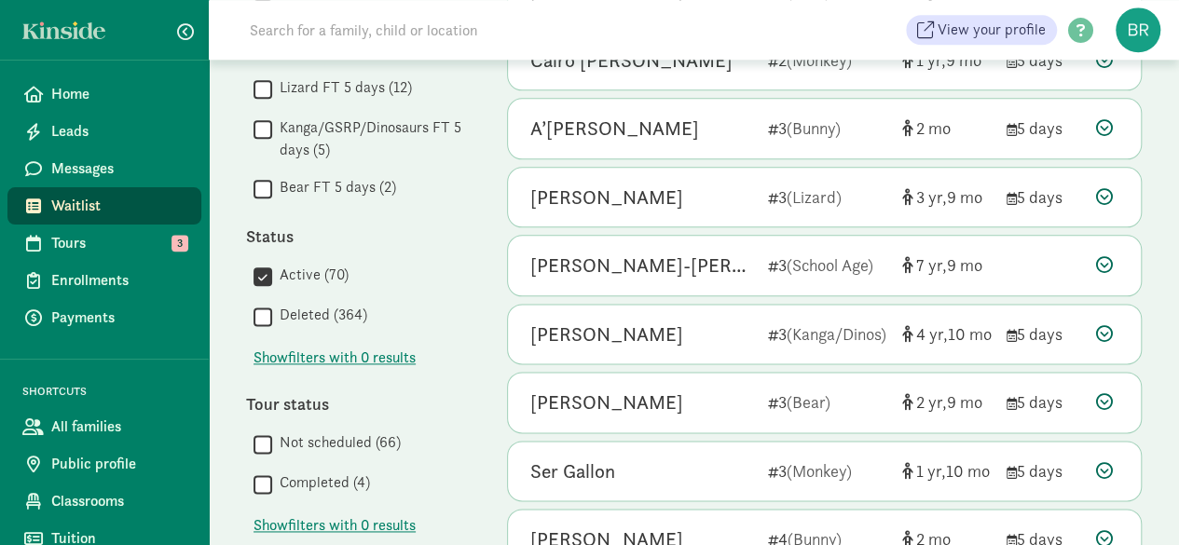
scroll to position [1025, 0]
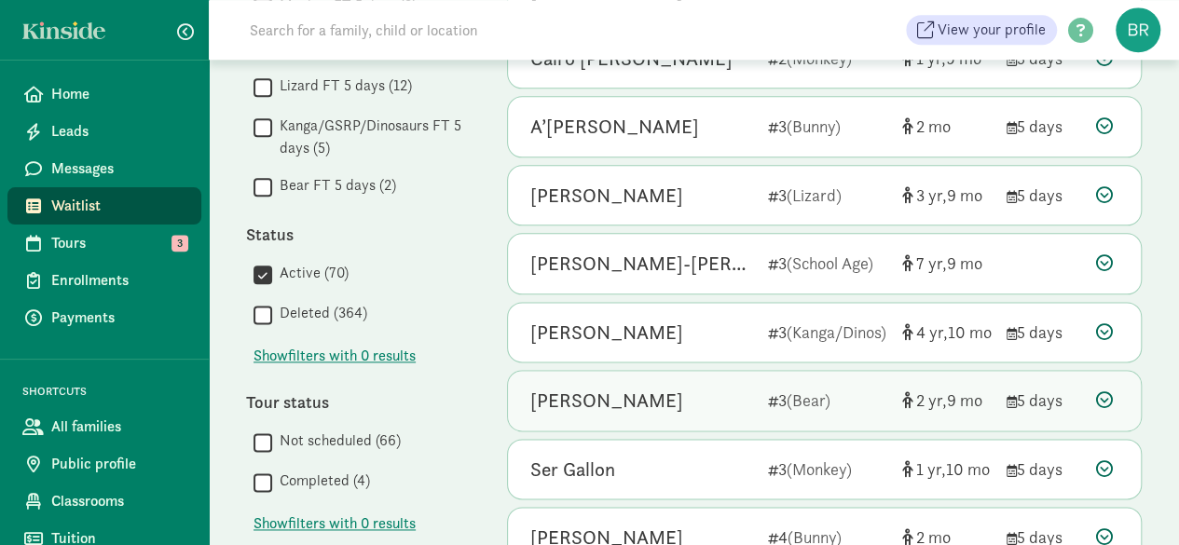
click at [1109, 392] on icon at bounding box center [1104, 400] width 17 height 17
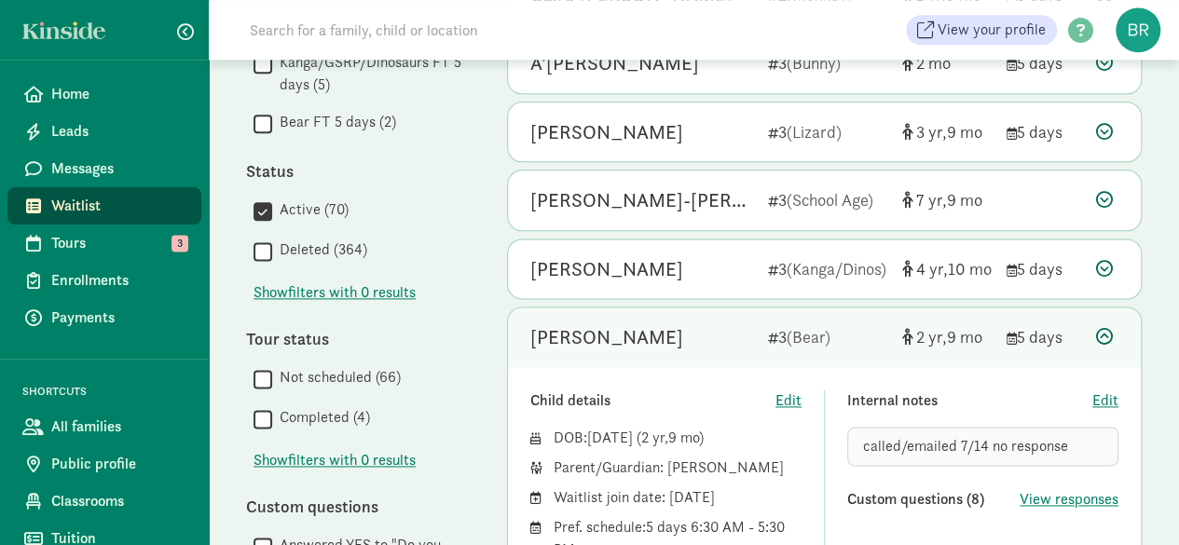
scroll to position [1119, 0]
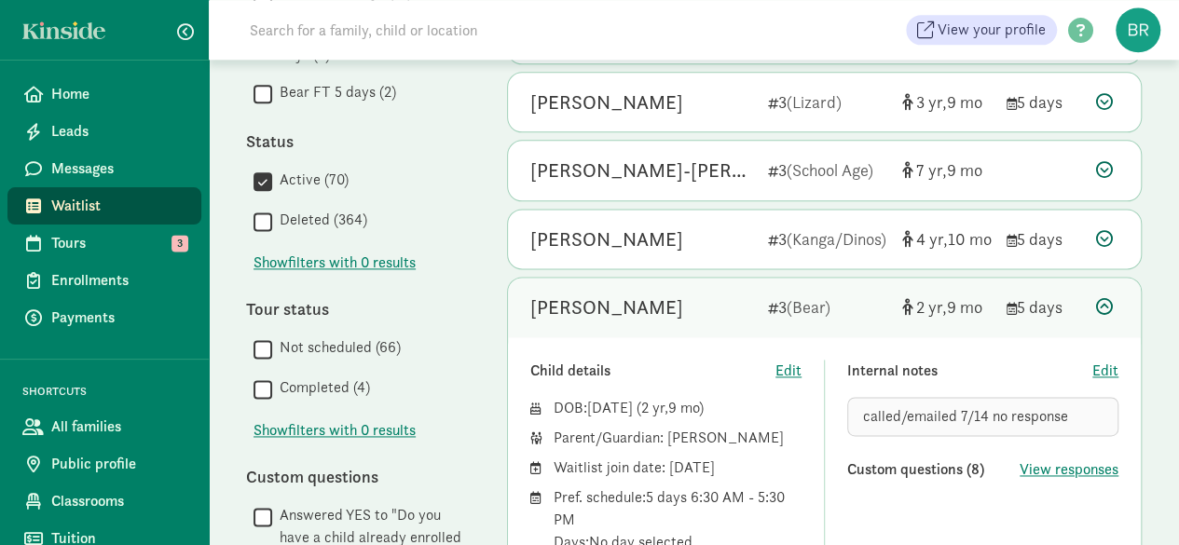
click at [1102, 298] on icon at bounding box center [1104, 306] width 17 height 17
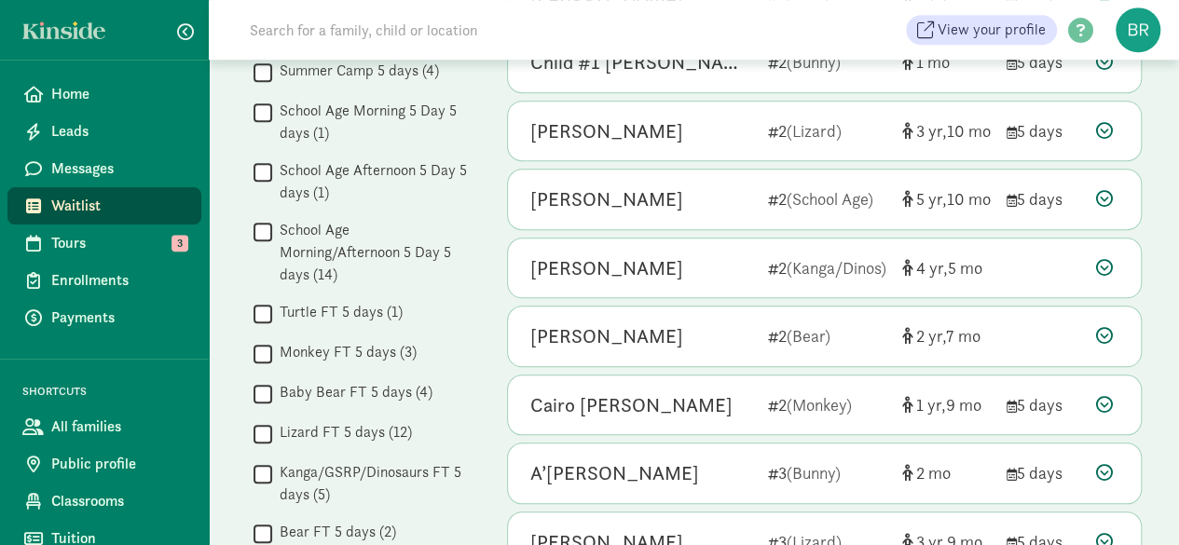
scroll to position [653, 0]
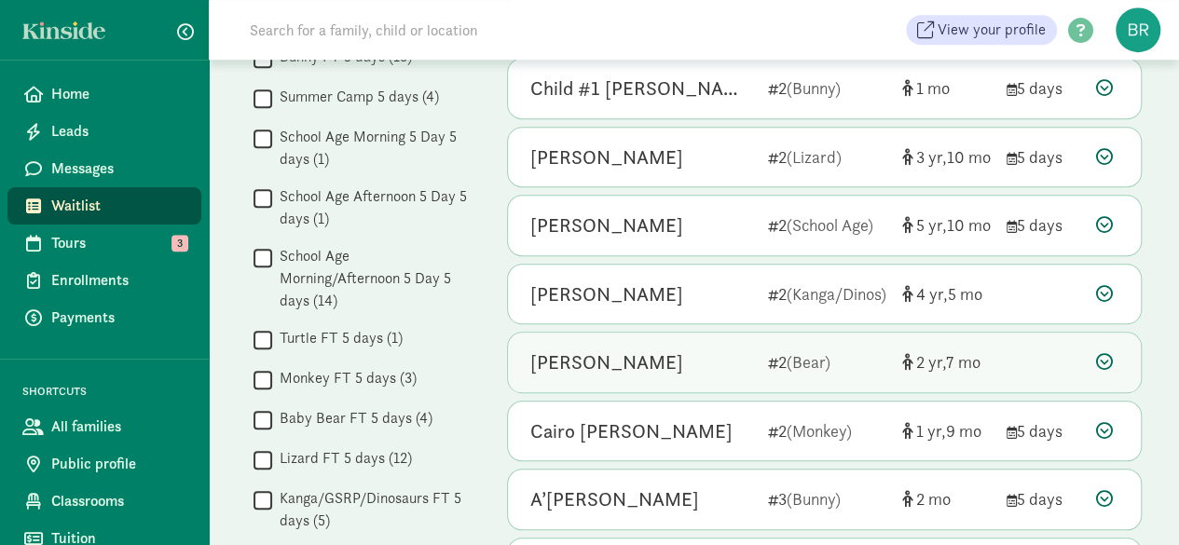
click at [1111, 356] on icon at bounding box center [1104, 361] width 17 height 17
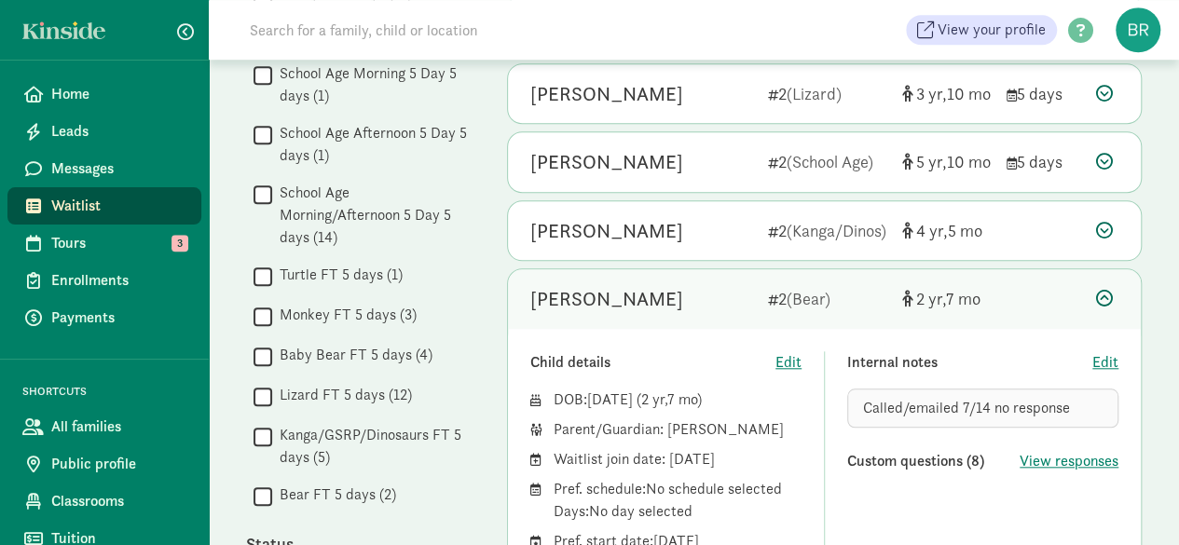
scroll to position [746, 0]
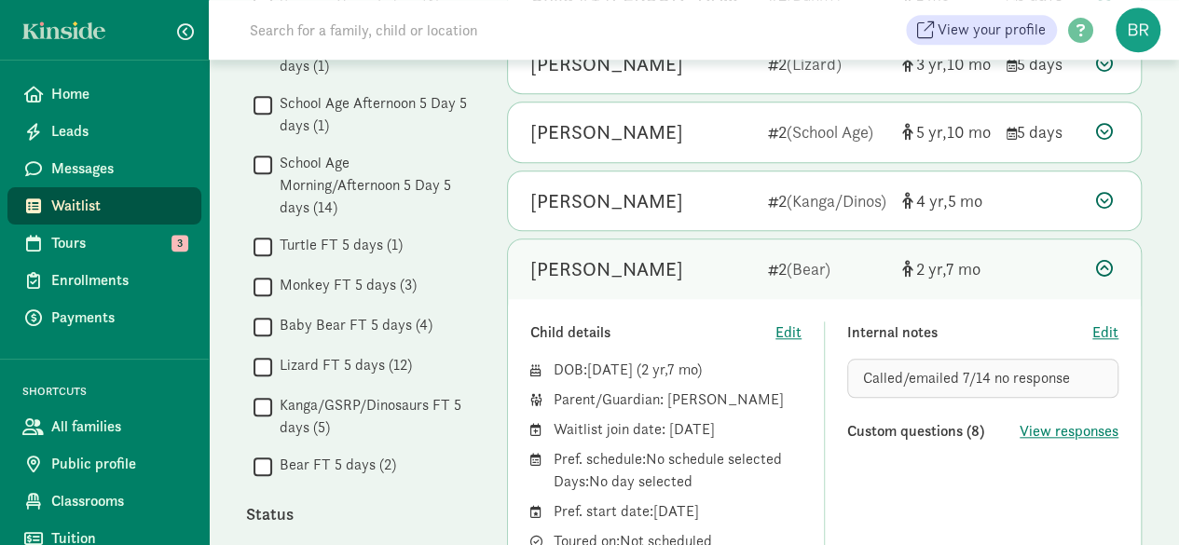
click at [1105, 260] on icon at bounding box center [1104, 268] width 17 height 17
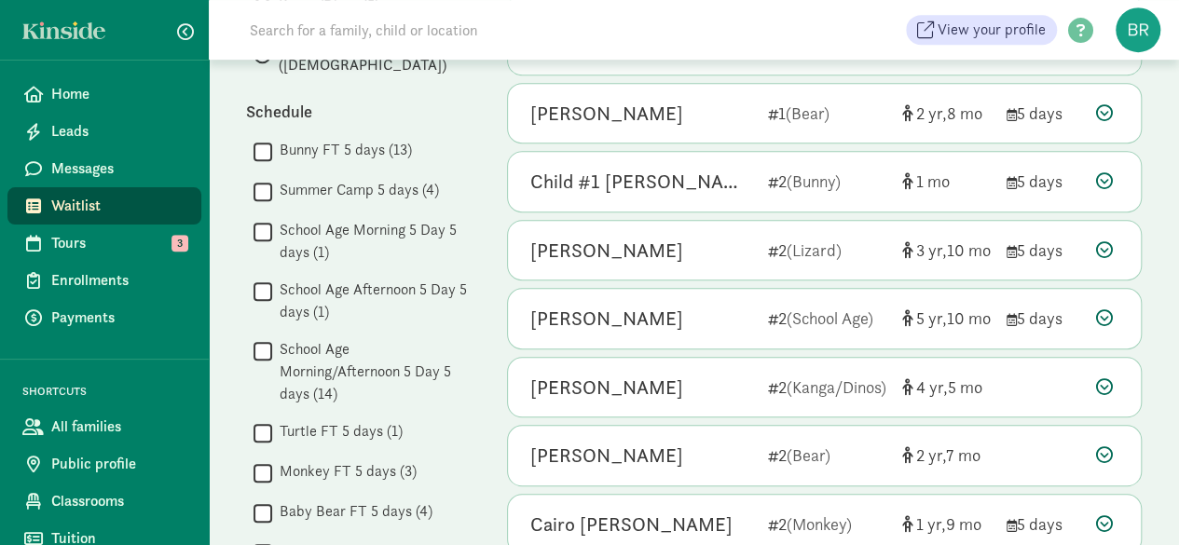
scroll to position [653, 0]
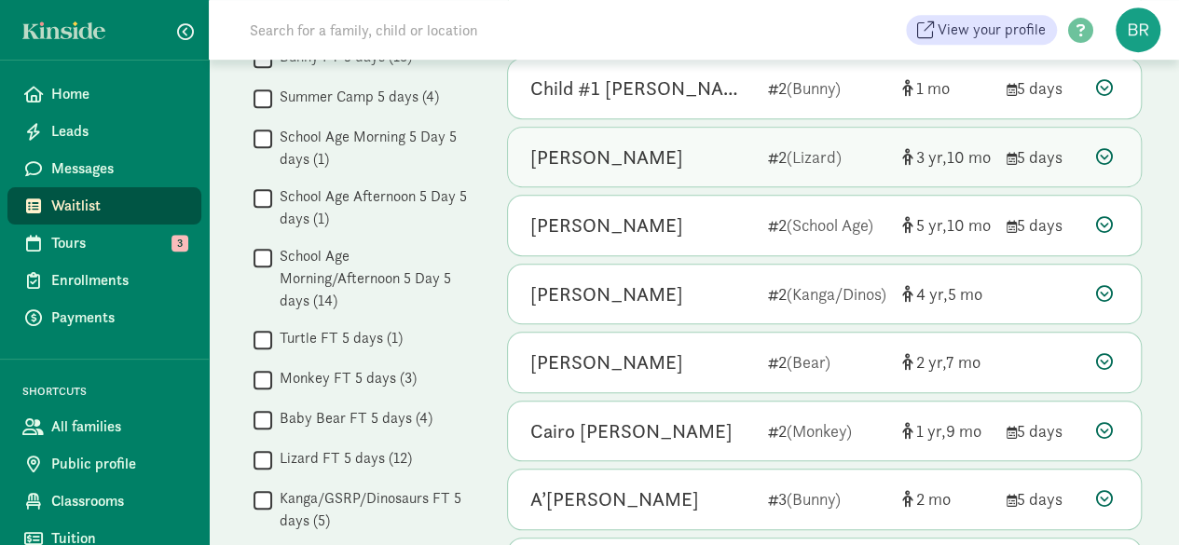
click at [1101, 151] on icon at bounding box center [1104, 156] width 17 height 17
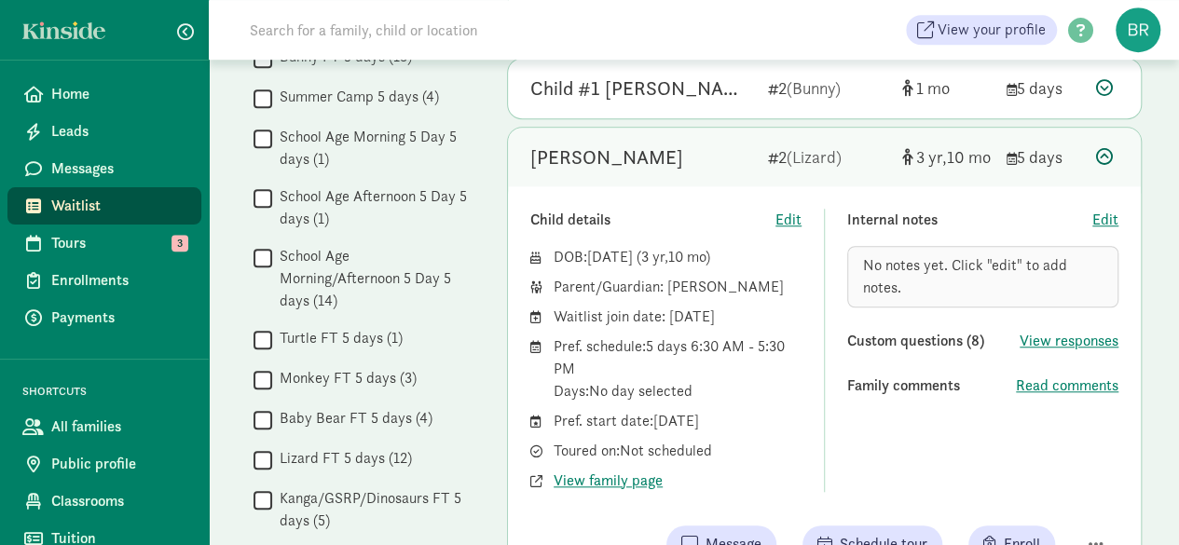
click at [1107, 148] on icon at bounding box center [1104, 156] width 17 height 17
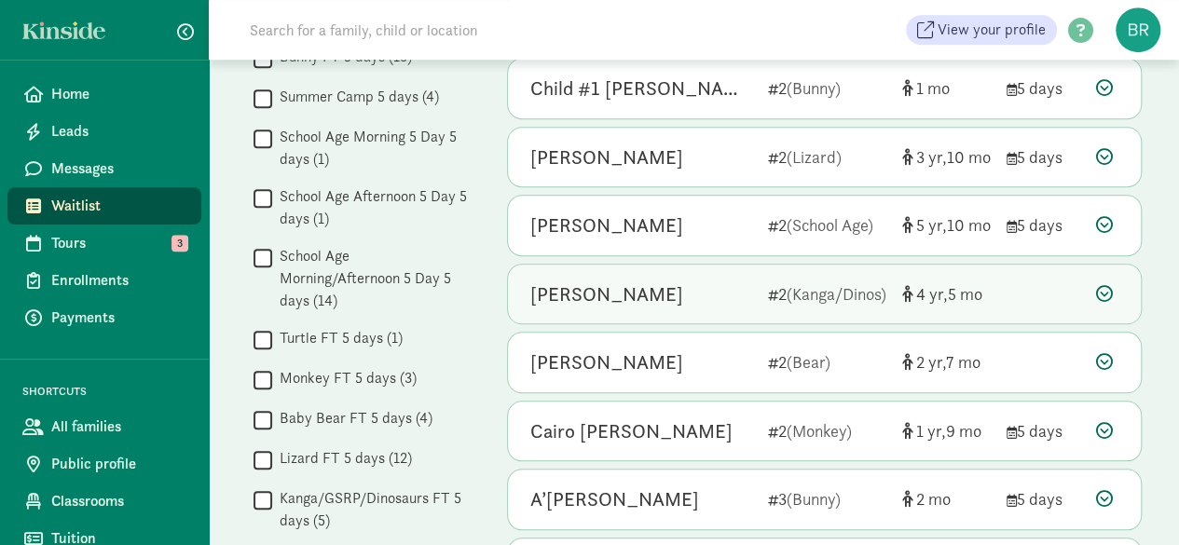
click at [1109, 285] on icon at bounding box center [1104, 293] width 17 height 17
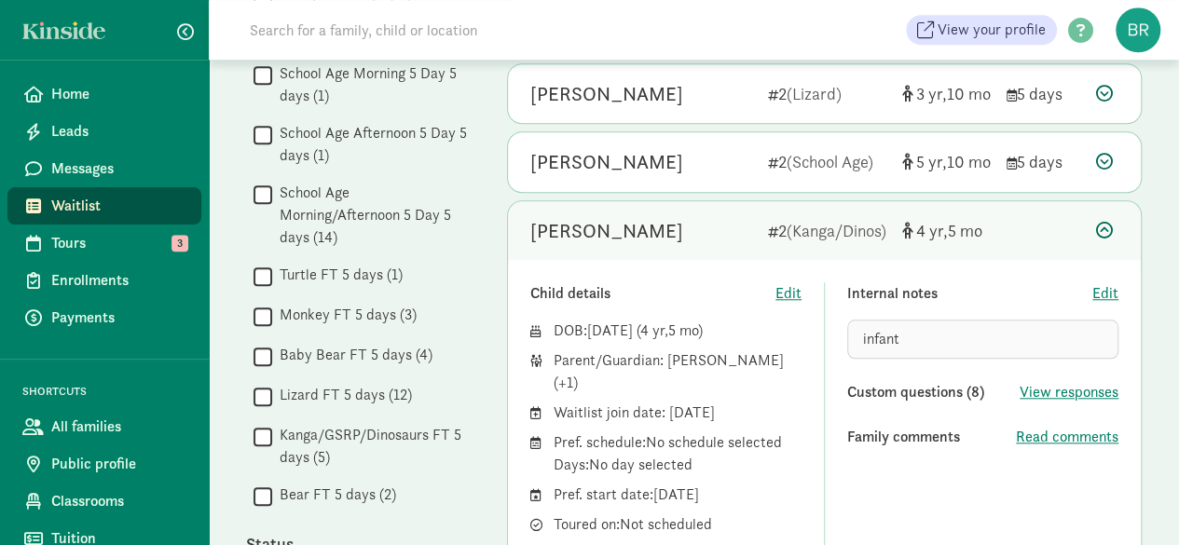
scroll to position [746, 0]
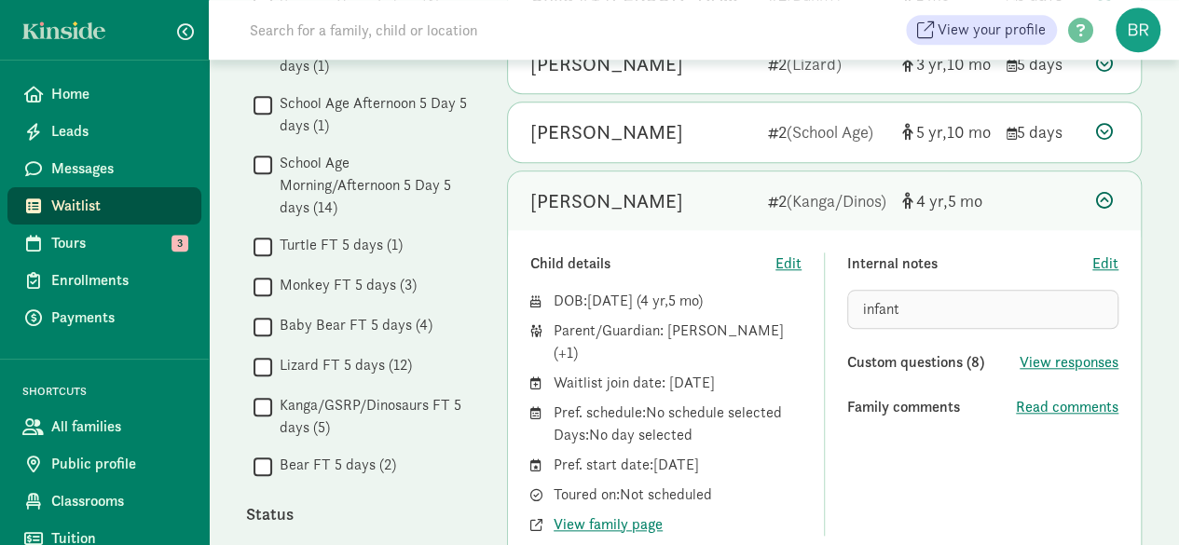
click at [1107, 192] on icon at bounding box center [1104, 200] width 17 height 17
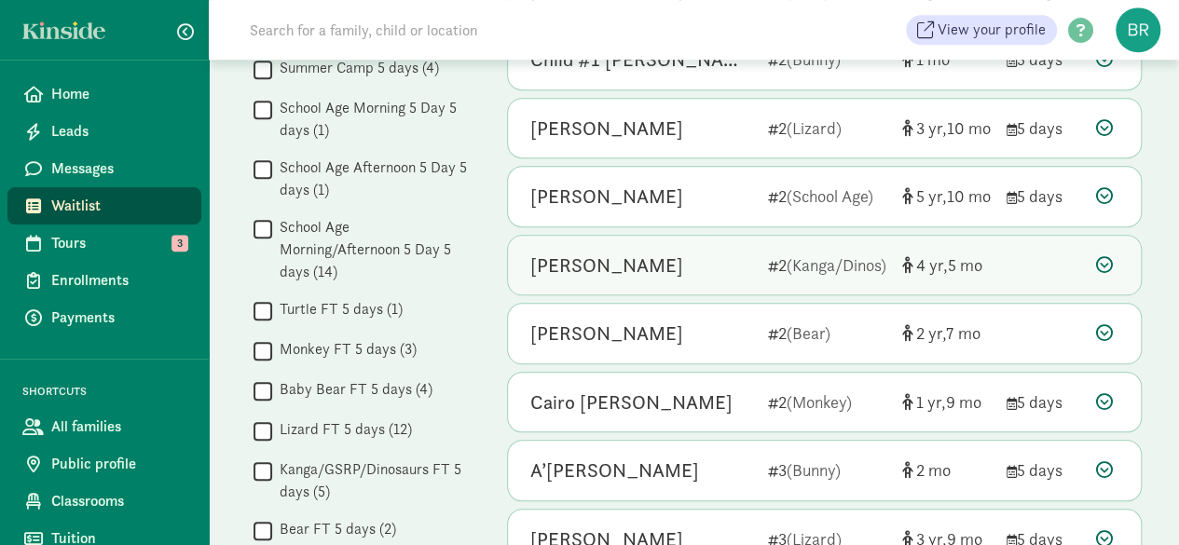
scroll to position [653, 0]
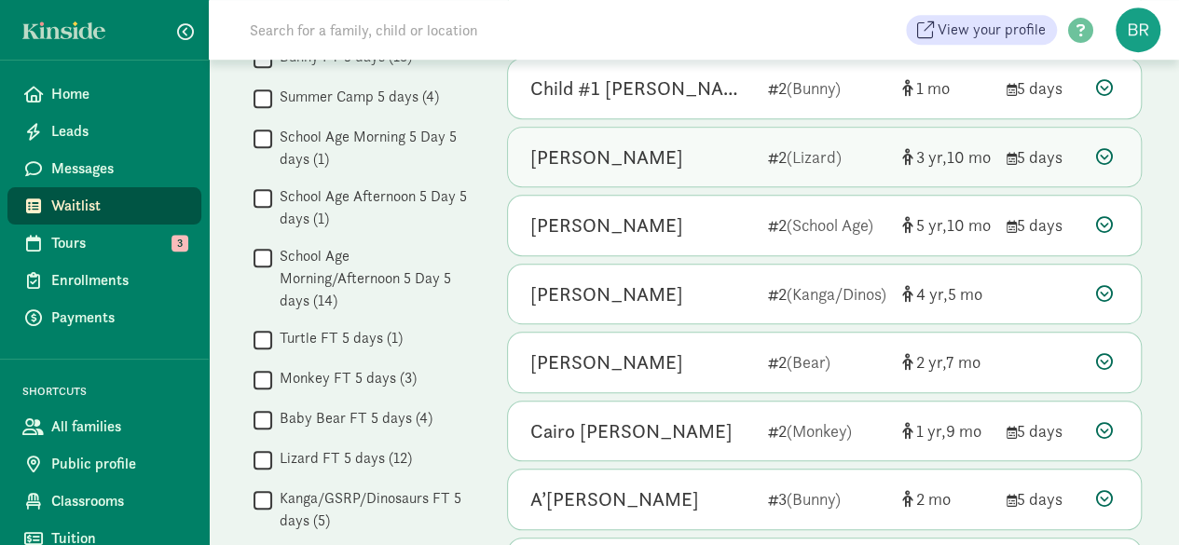
click at [1115, 159] on div at bounding box center [1107, 156] width 22 height 25
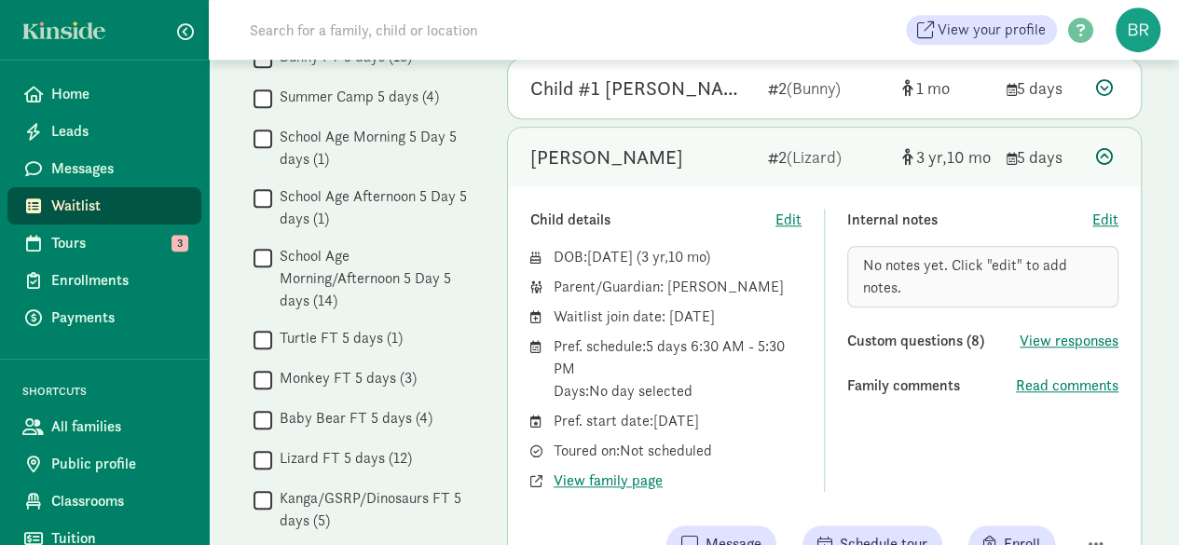
click at [1109, 152] on icon at bounding box center [1104, 156] width 17 height 17
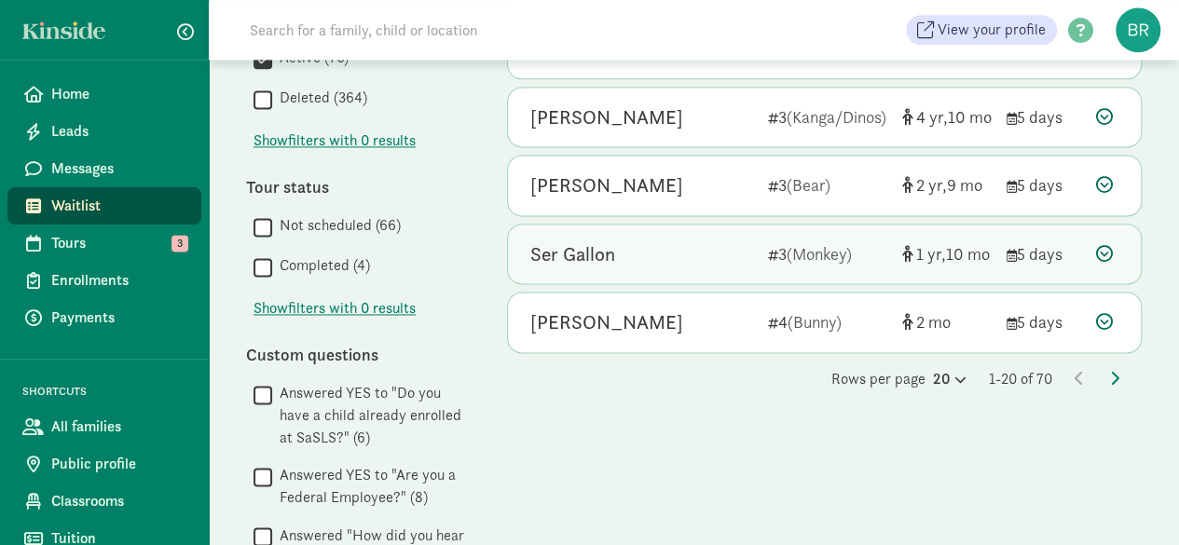
scroll to position [1212, 0]
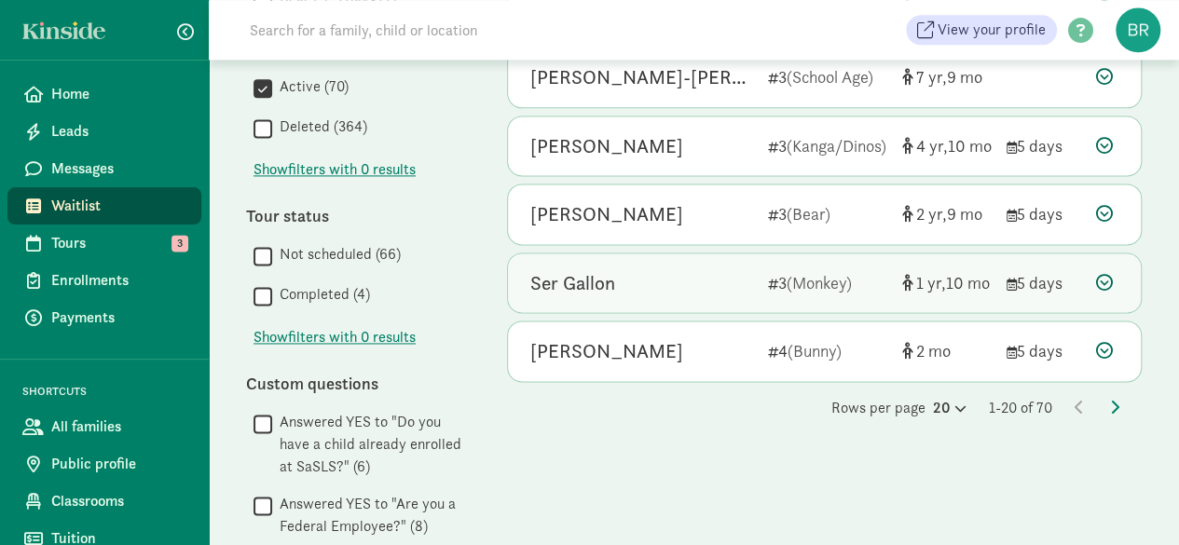
click at [1104, 274] on icon at bounding box center [1104, 282] width 17 height 17
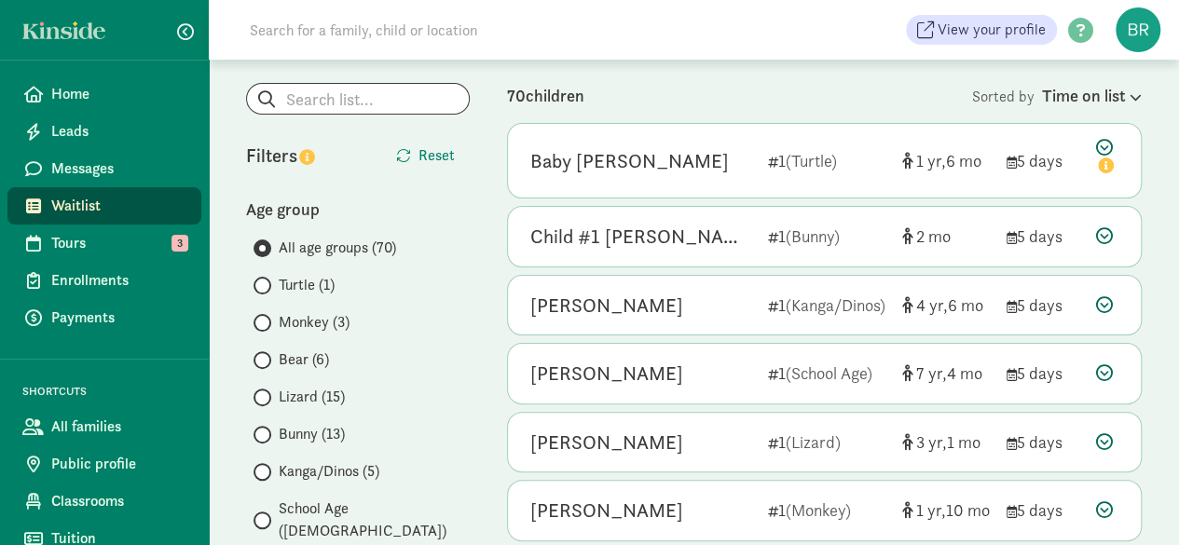
scroll to position [0, 0]
